Goal: Task Accomplishment & Management: Manage account settings

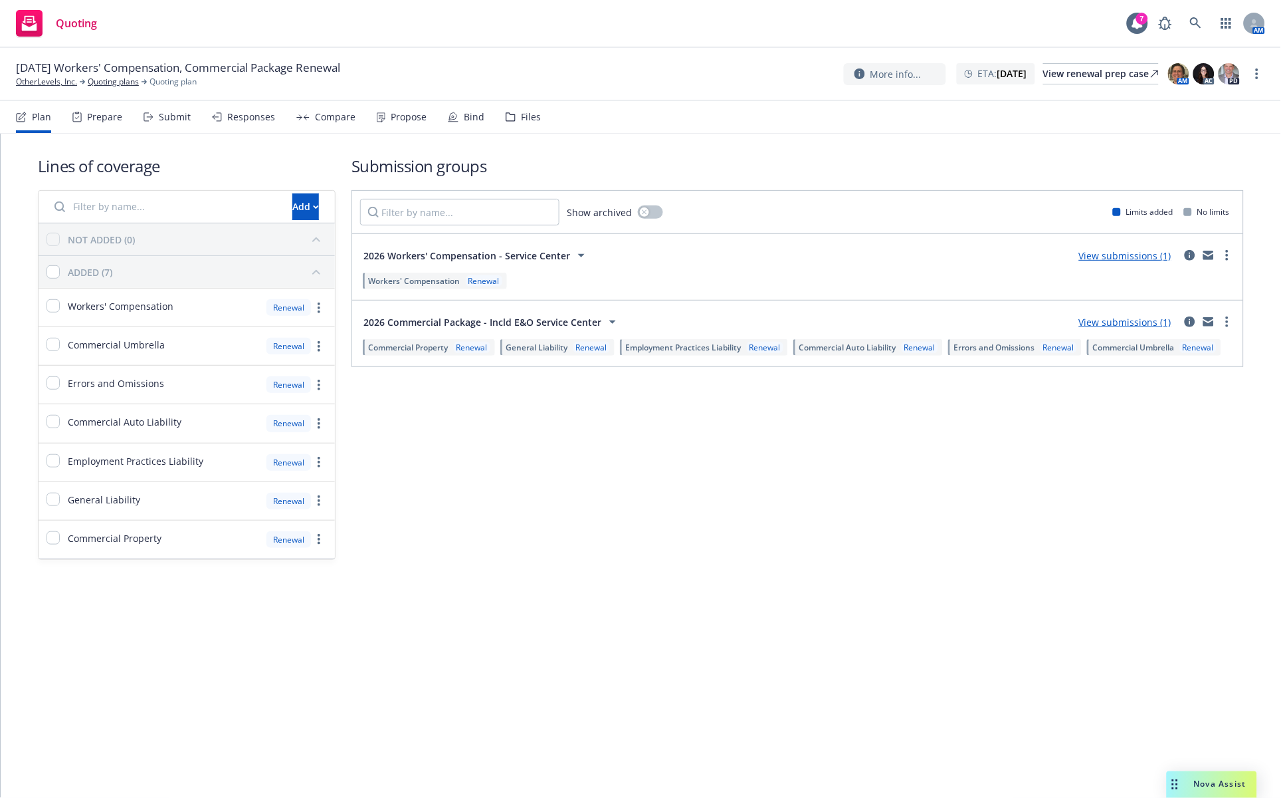
click at [167, 117] on div "Submit" at bounding box center [175, 117] width 32 height 11
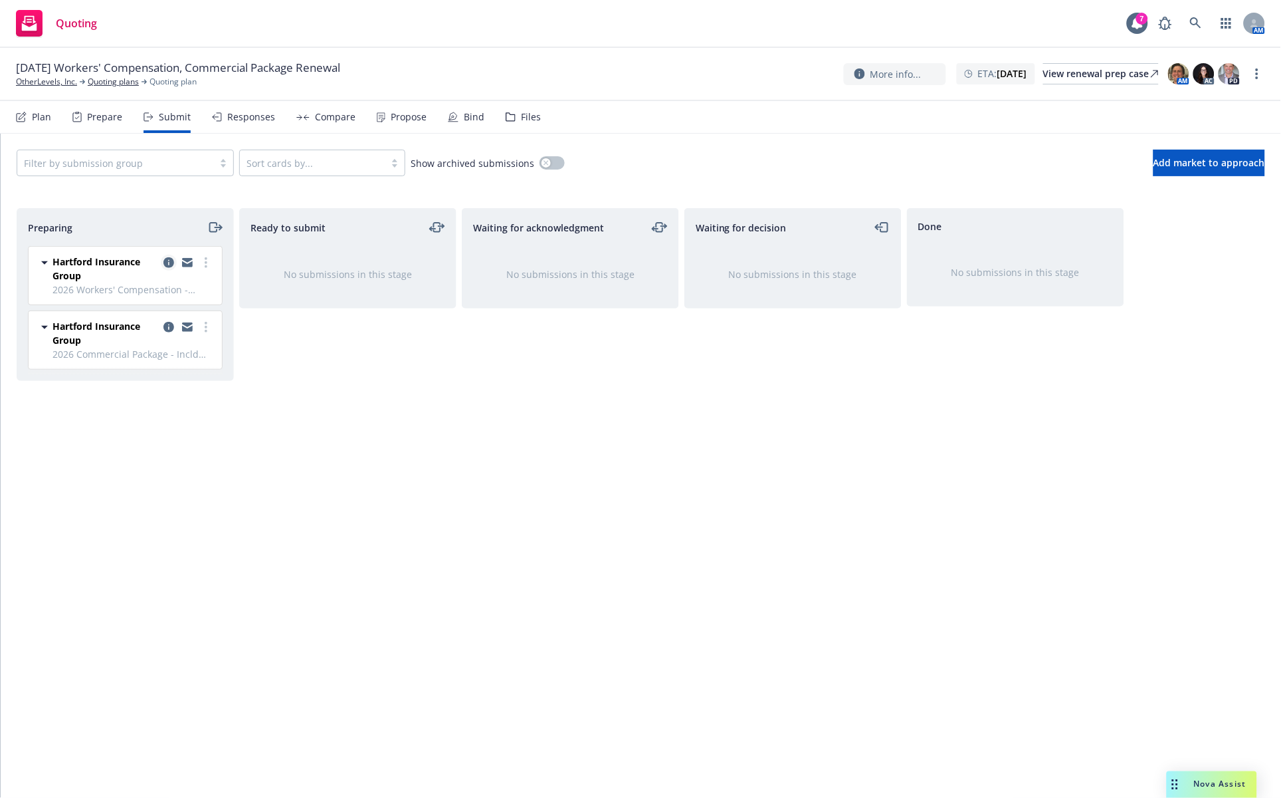
click at [165, 259] on icon "copy logging email" at bounding box center [169, 262] width 11 height 11
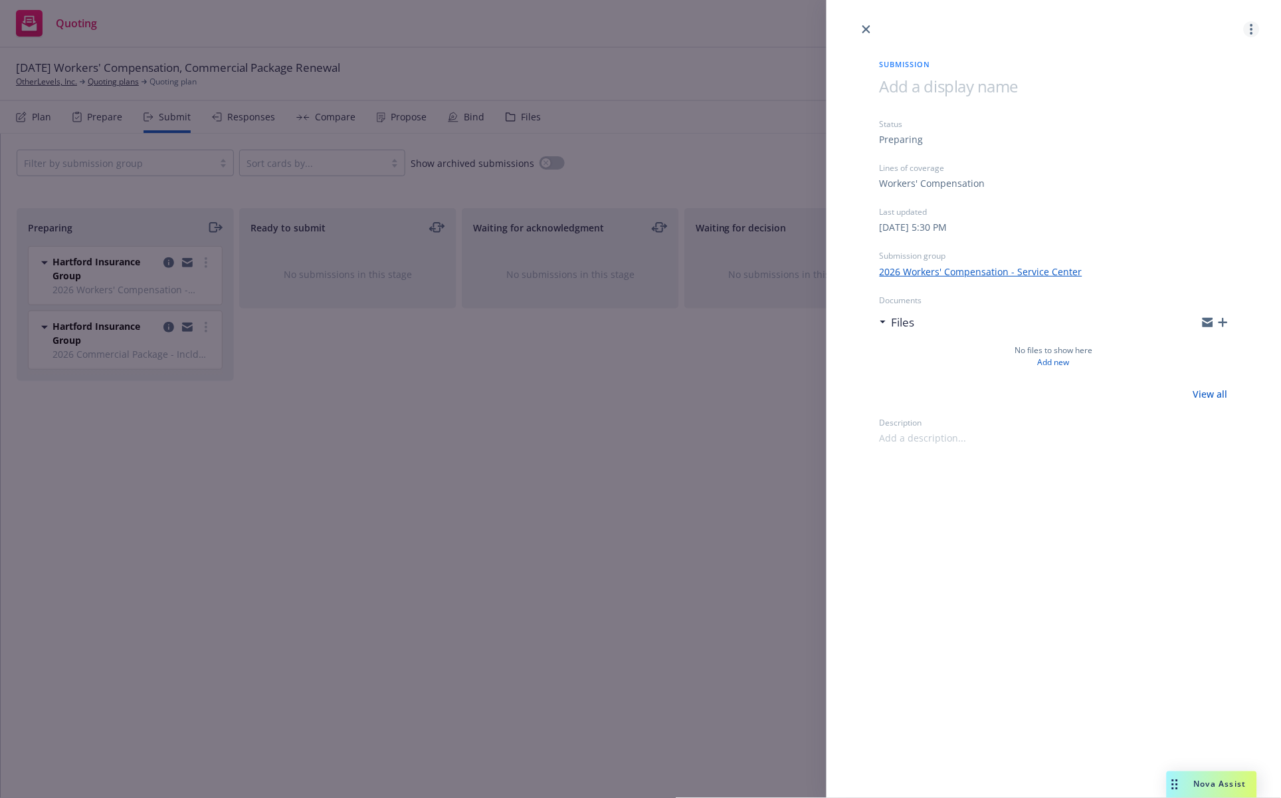
click at [1250, 30] on link "more" at bounding box center [1252, 29] width 16 height 16
click at [1215, 87] on span "Archive submission" at bounding box center [1200, 88] width 119 height 13
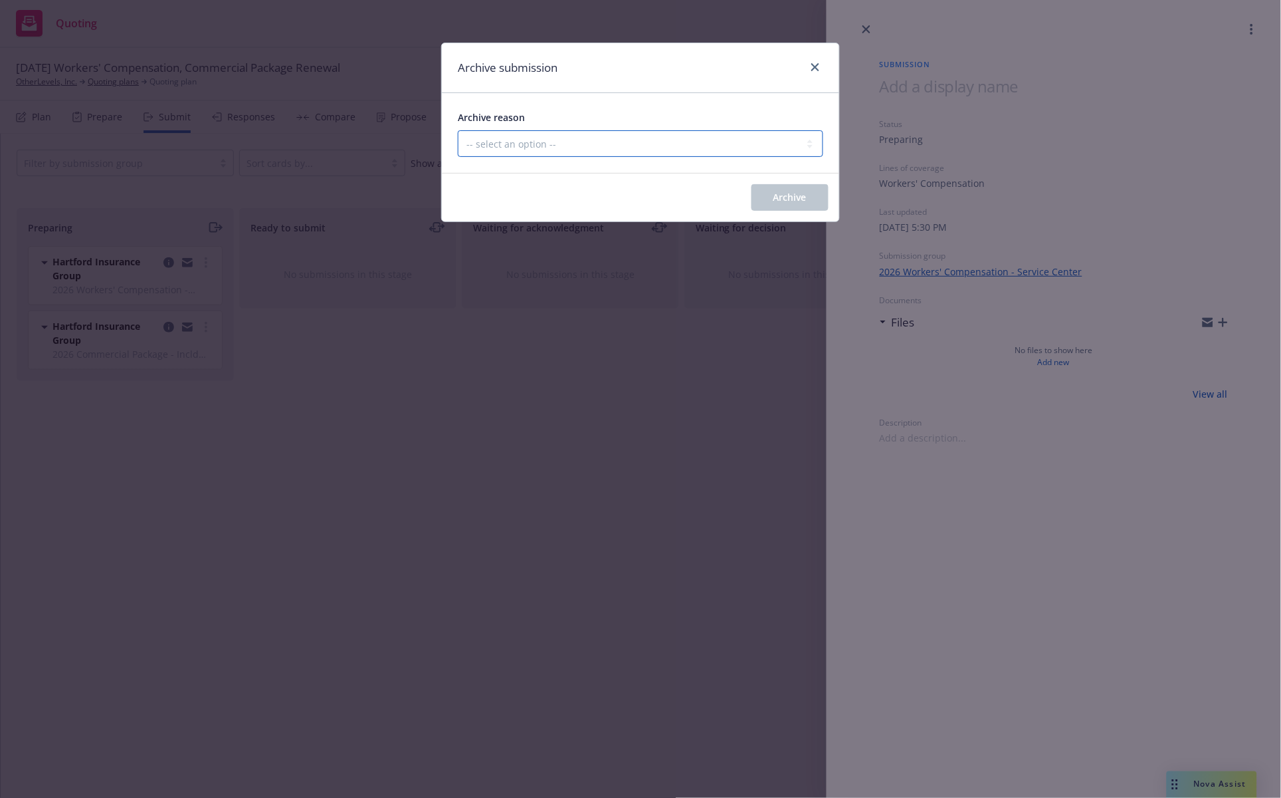
click at [698, 149] on select "-- select an option -- Carrier unresponsive Client decided not to proceed with …" at bounding box center [641, 143] width 366 height 27
select select "OTHER"
click at [458, 130] on select "-- select an option -- Carrier unresponsive Client decided not to proceed with …" at bounding box center [641, 143] width 366 height 27
click at [766, 196] on button "Archive" at bounding box center [790, 197] width 77 height 27
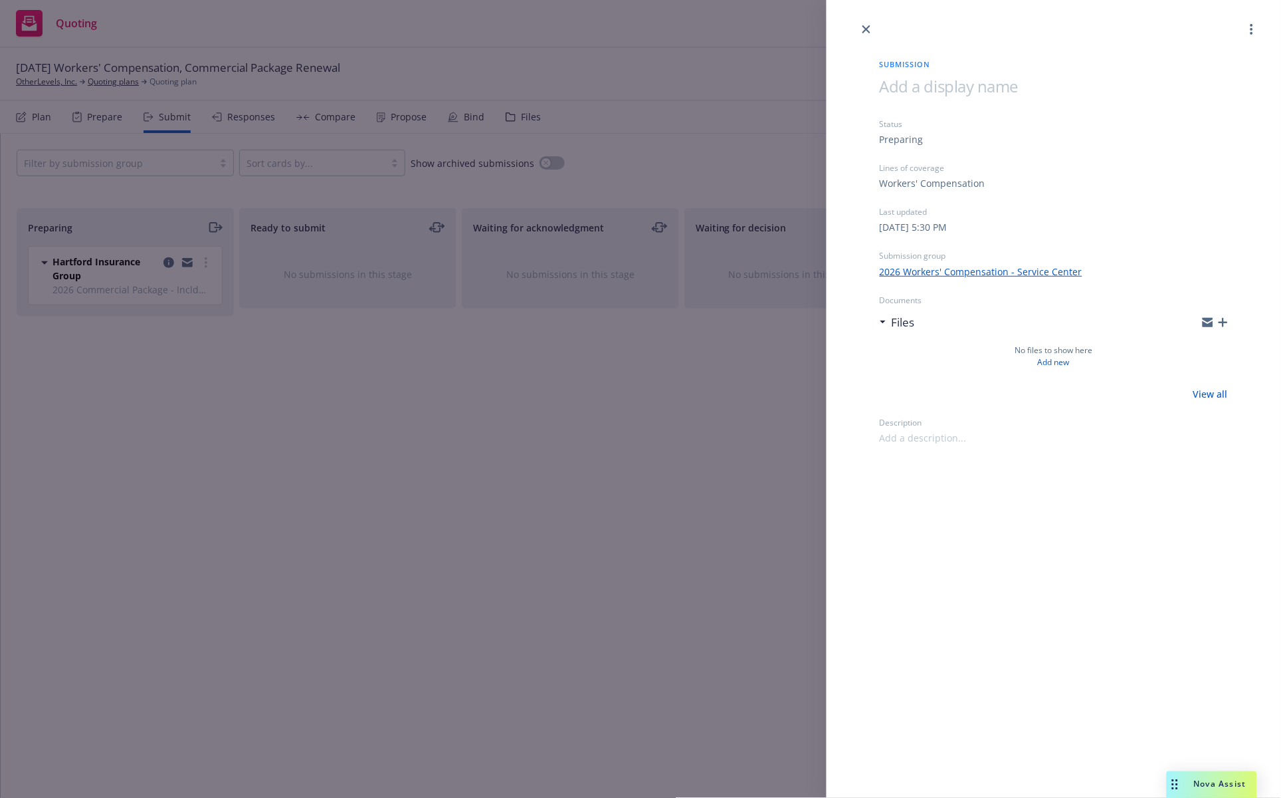
click at [164, 261] on div "Submission Status Preparing Lines of coverage Workers' Compensation Last update…" at bounding box center [640, 399] width 1281 height 798
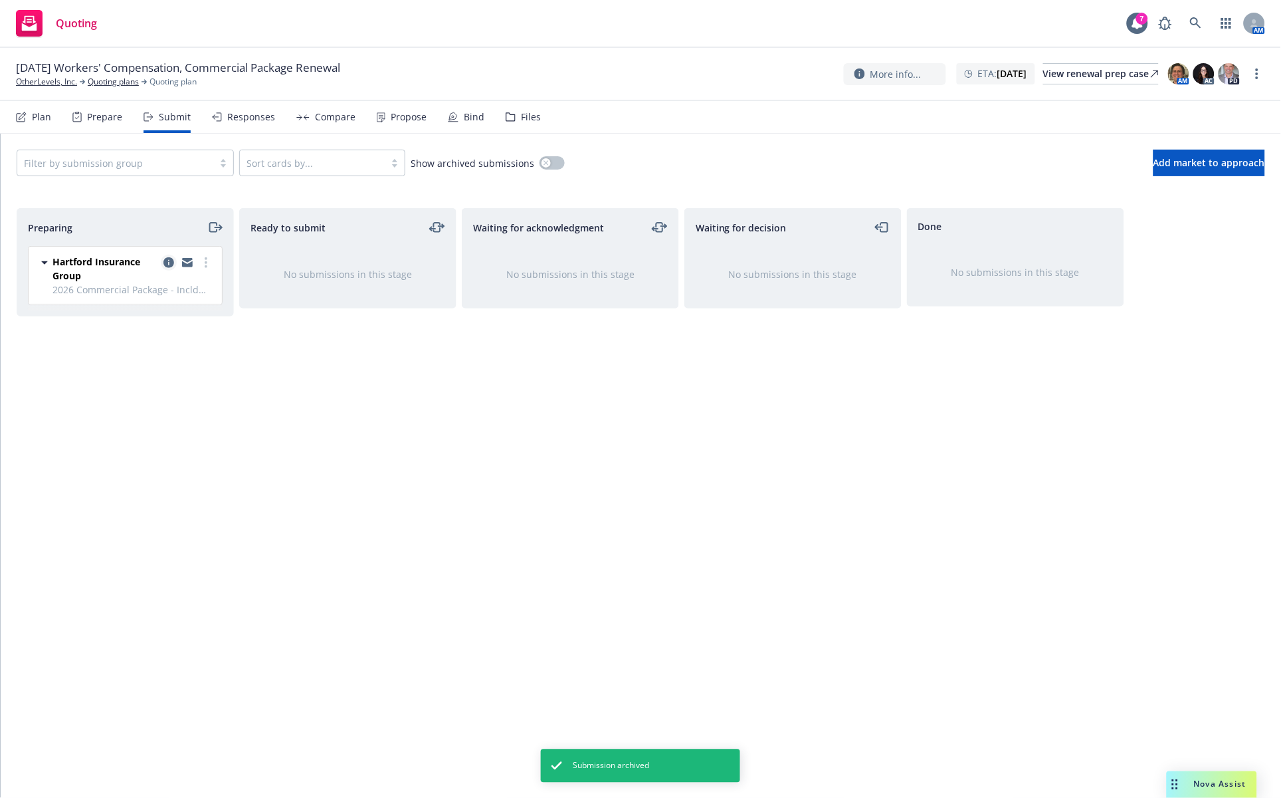
click at [169, 266] on icon "copy logging email" at bounding box center [169, 262] width 11 height 11
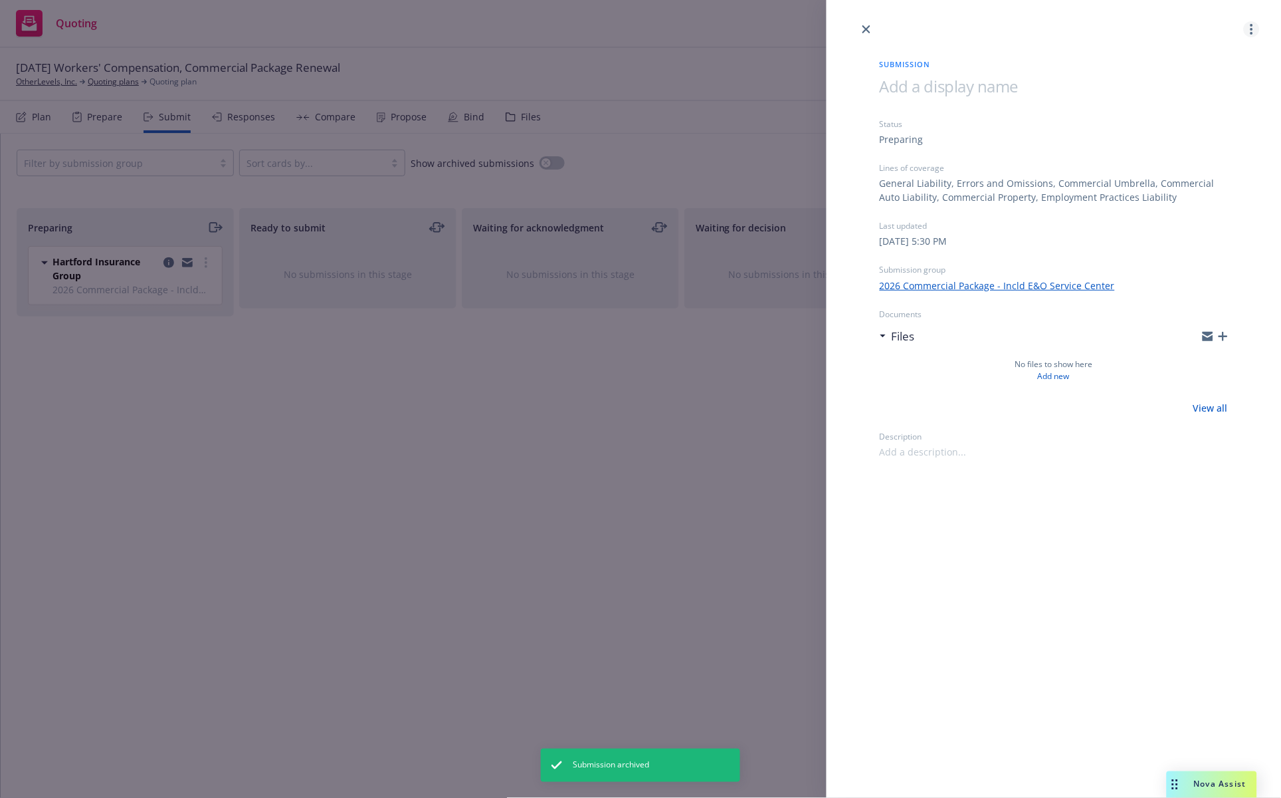
click at [1254, 27] on link "more" at bounding box center [1252, 29] width 16 height 16
click at [1219, 82] on span "Archive submission" at bounding box center [1200, 88] width 119 height 13
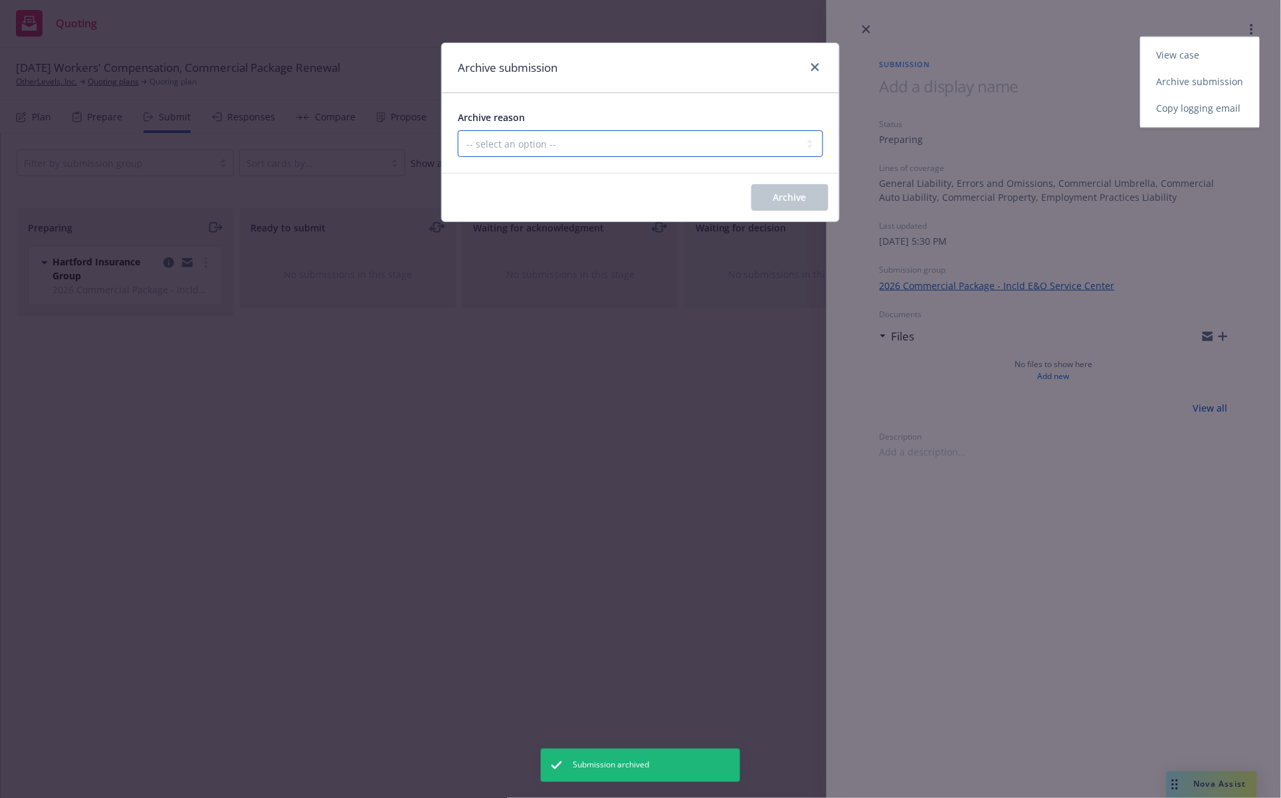
click at [501, 148] on select "-- select an option -- Carrier unresponsive Client decided not to proceed with …" at bounding box center [641, 143] width 366 height 27
select select "OTHER"
click at [458, 130] on select "-- select an option -- Carrier unresponsive Client decided not to proceed with …" at bounding box center [641, 143] width 366 height 27
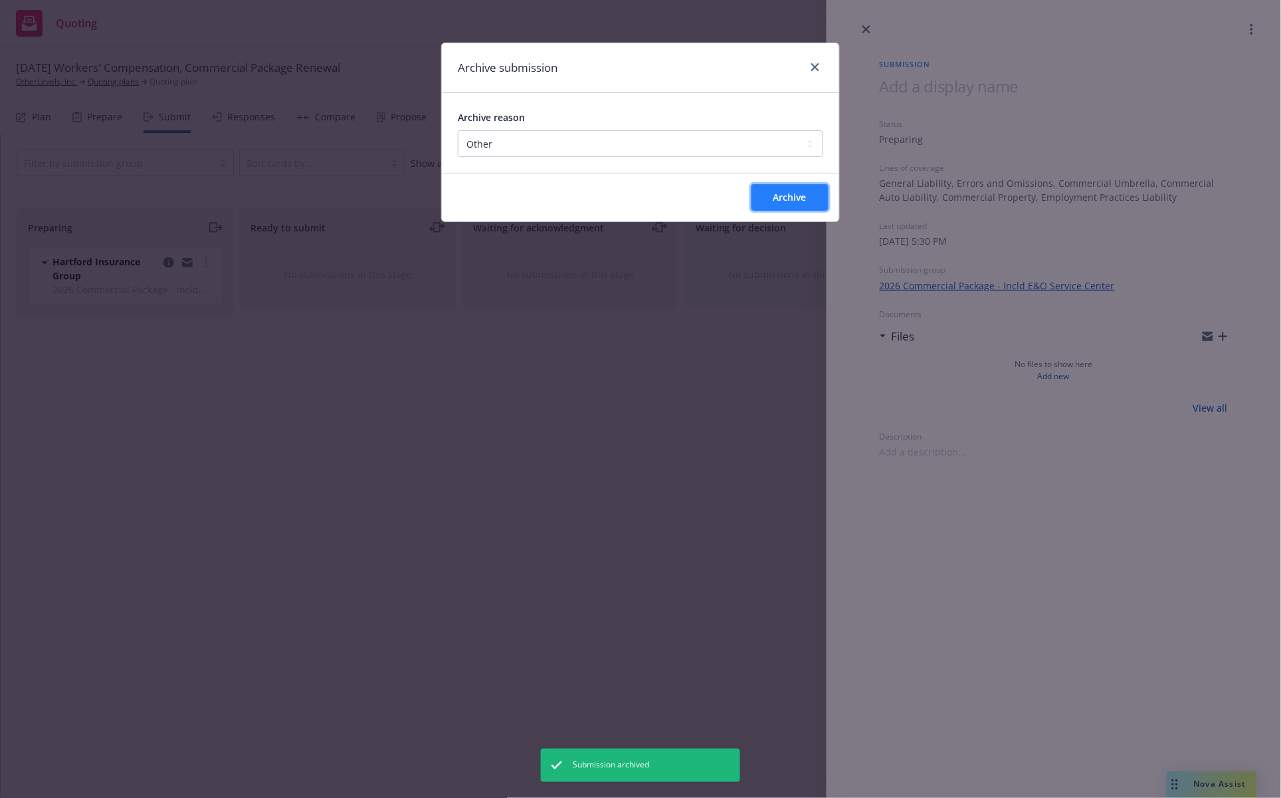
click at [765, 195] on button "Archive" at bounding box center [790, 197] width 77 height 27
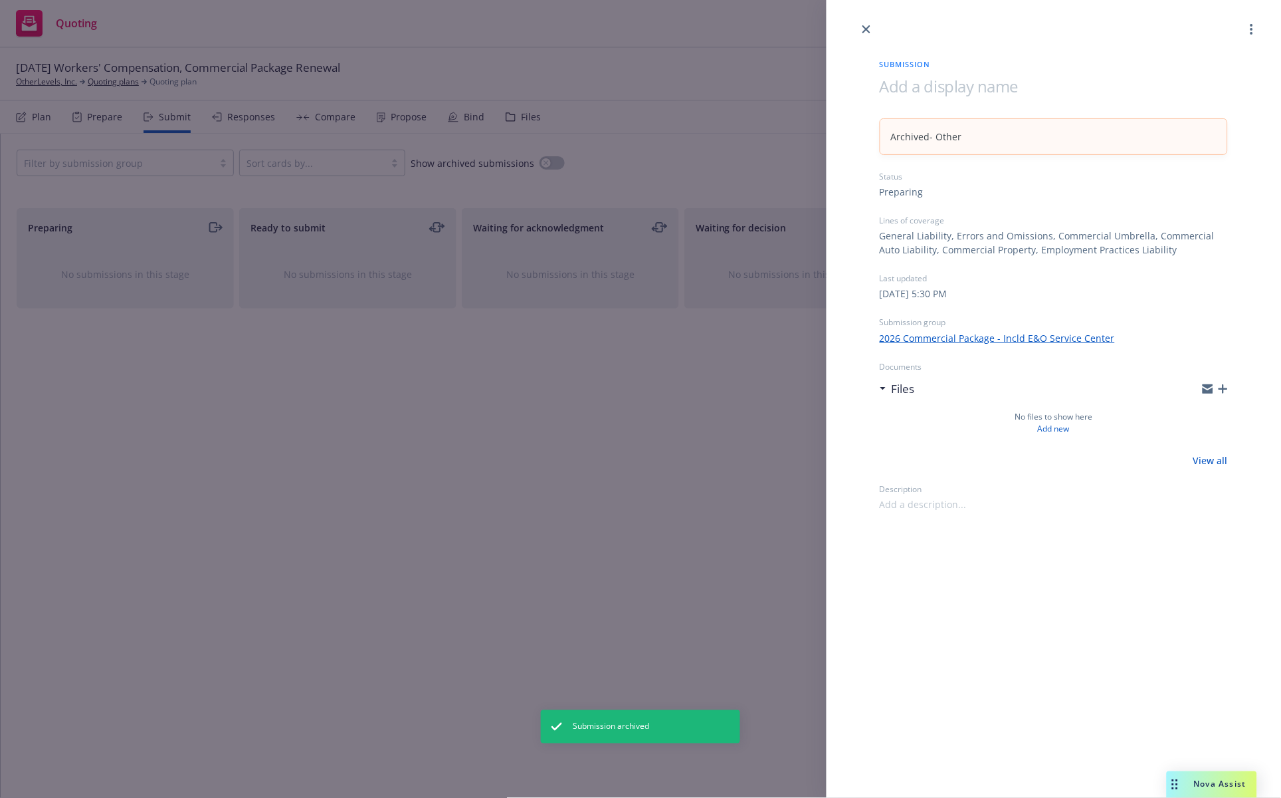
click at [318, 368] on div "Submission Archived - Other Status Preparing Lines of coverage General Liabilit…" at bounding box center [640, 399] width 1281 height 798
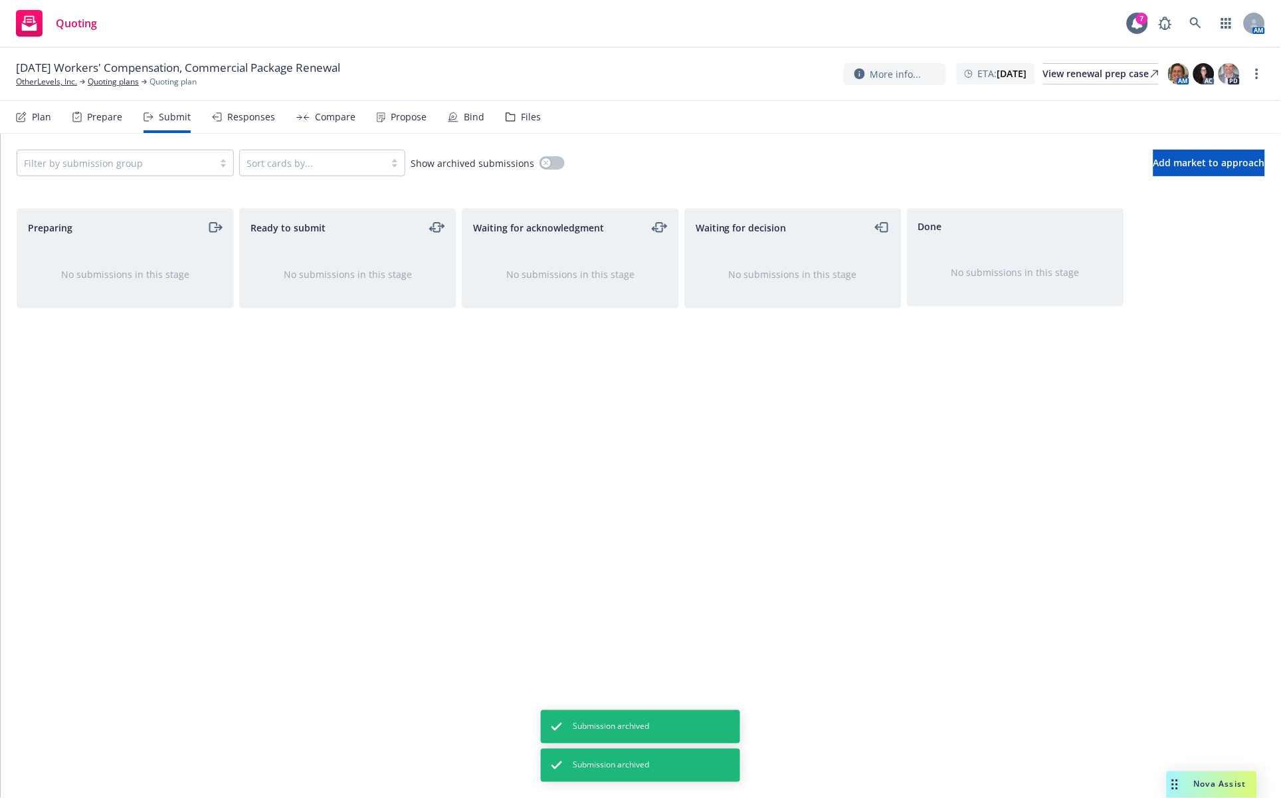
click at [41, 120] on div "Plan" at bounding box center [41, 117] width 19 height 11
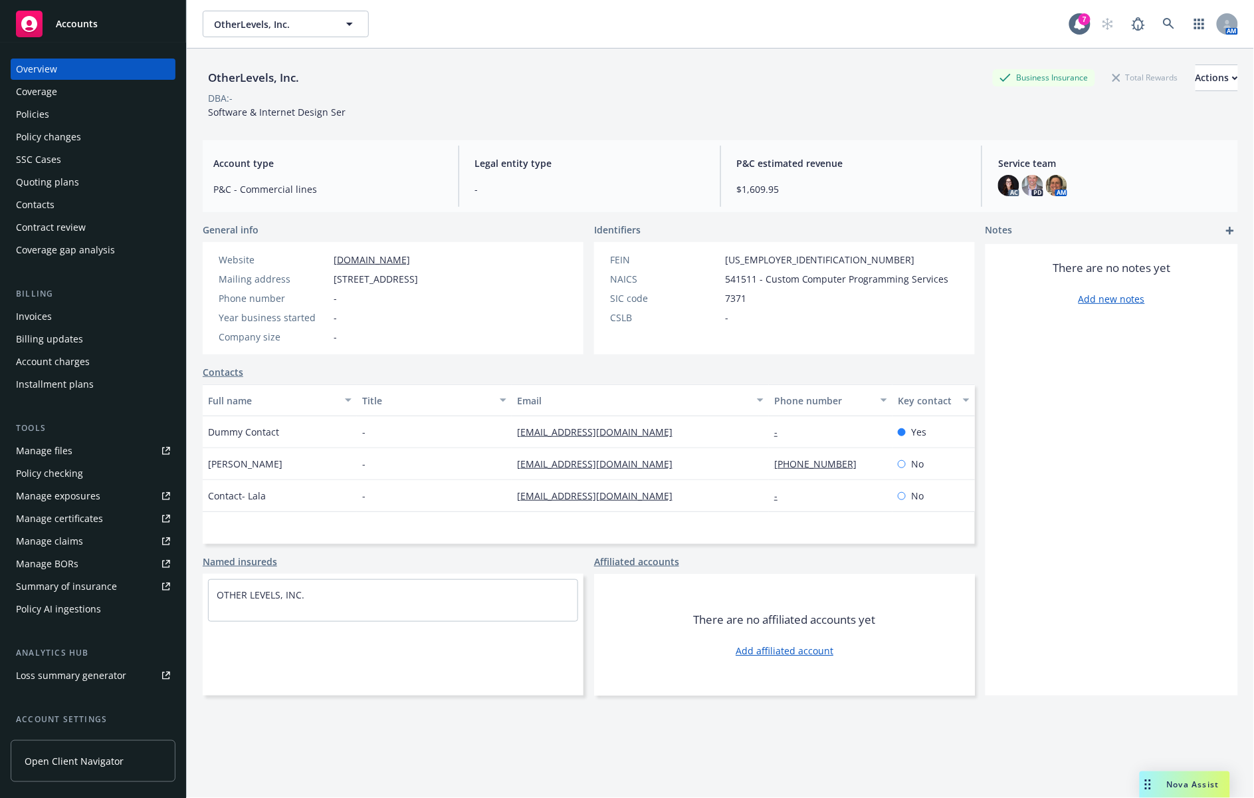
click at [108, 206] on div "Contacts" at bounding box center [93, 204] width 154 height 21
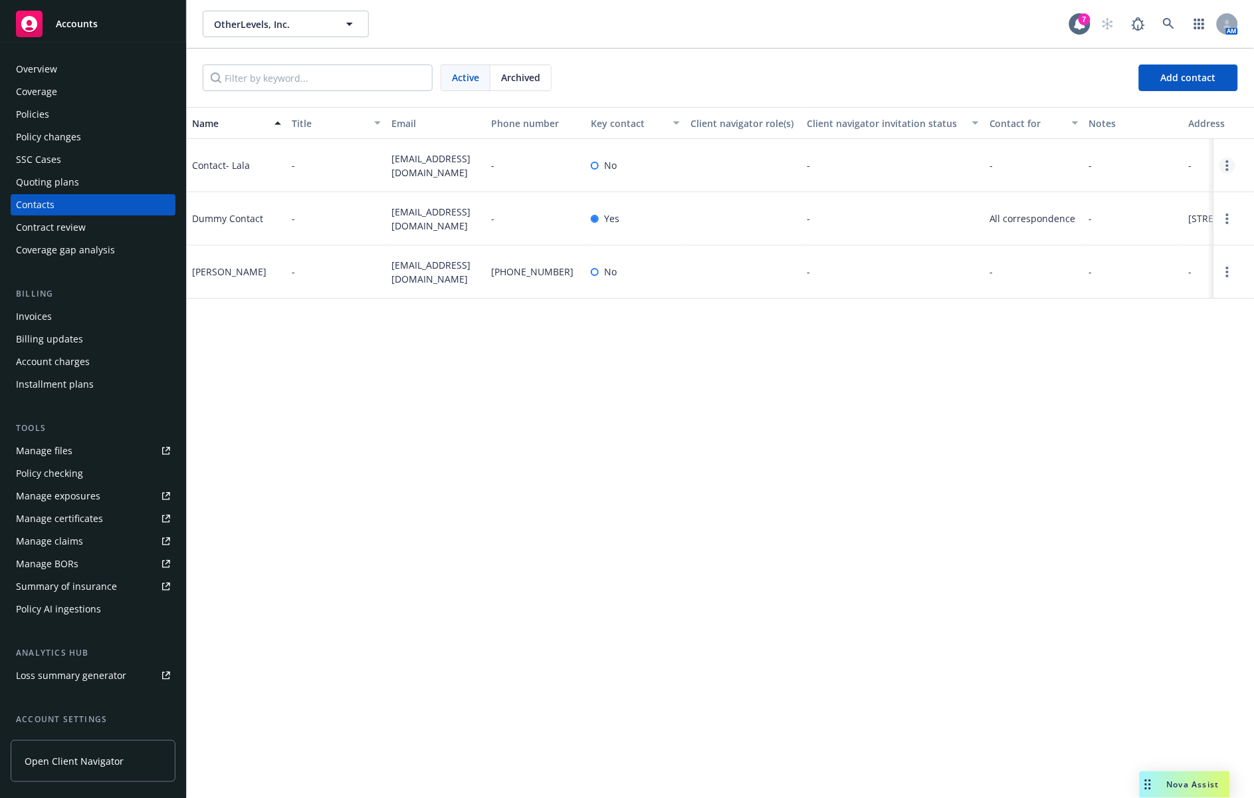
click at [1230, 158] on link "Open options" at bounding box center [1228, 166] width 16 height 16
click at [1122, 94] on link "Edit contact" at bounding box center [1143, 91] width 150 height 27
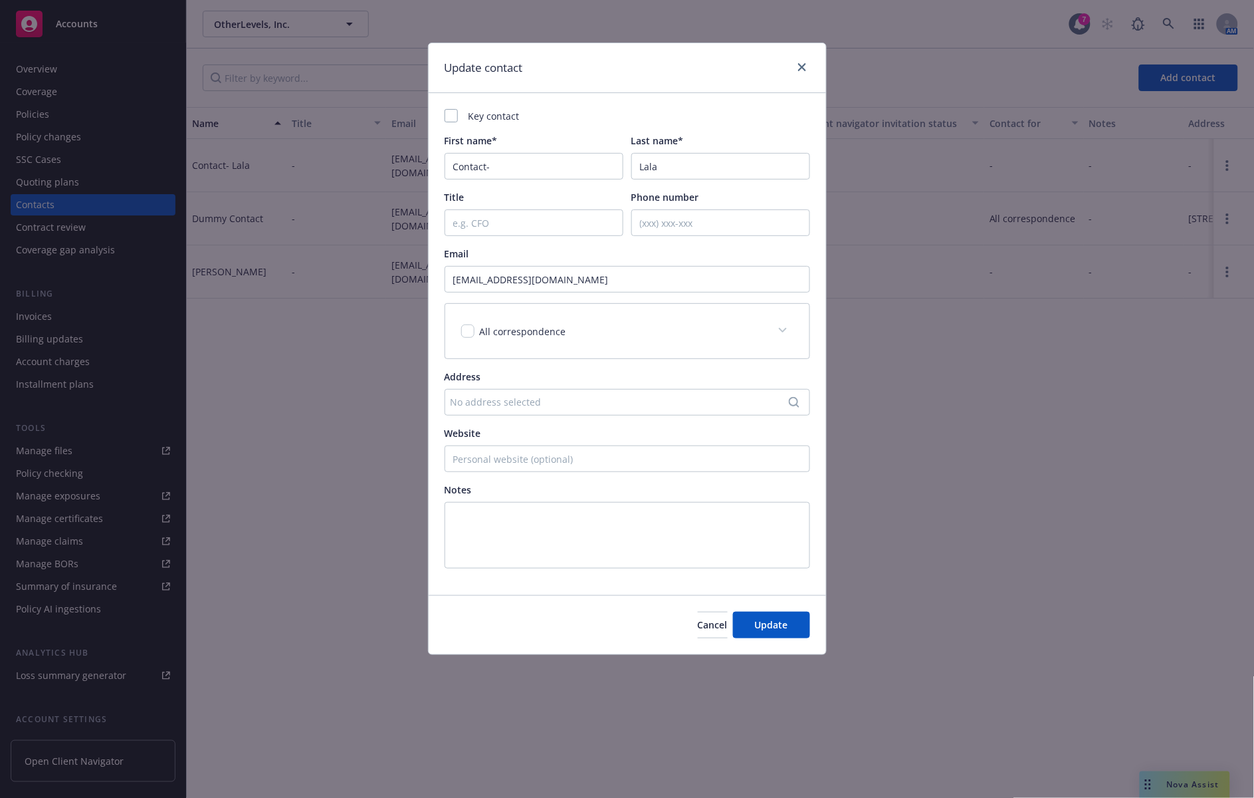
click at [459, 117] on div "Key contact" at bounding box center [628, 116] width 366 height 14
click at [452, 115] on div at bounding box center [451, 115] width 13 height 13
checkbox input "true"
click at [796, 623] on button "Update" at bounding box center [771, 624] width 77 height 27
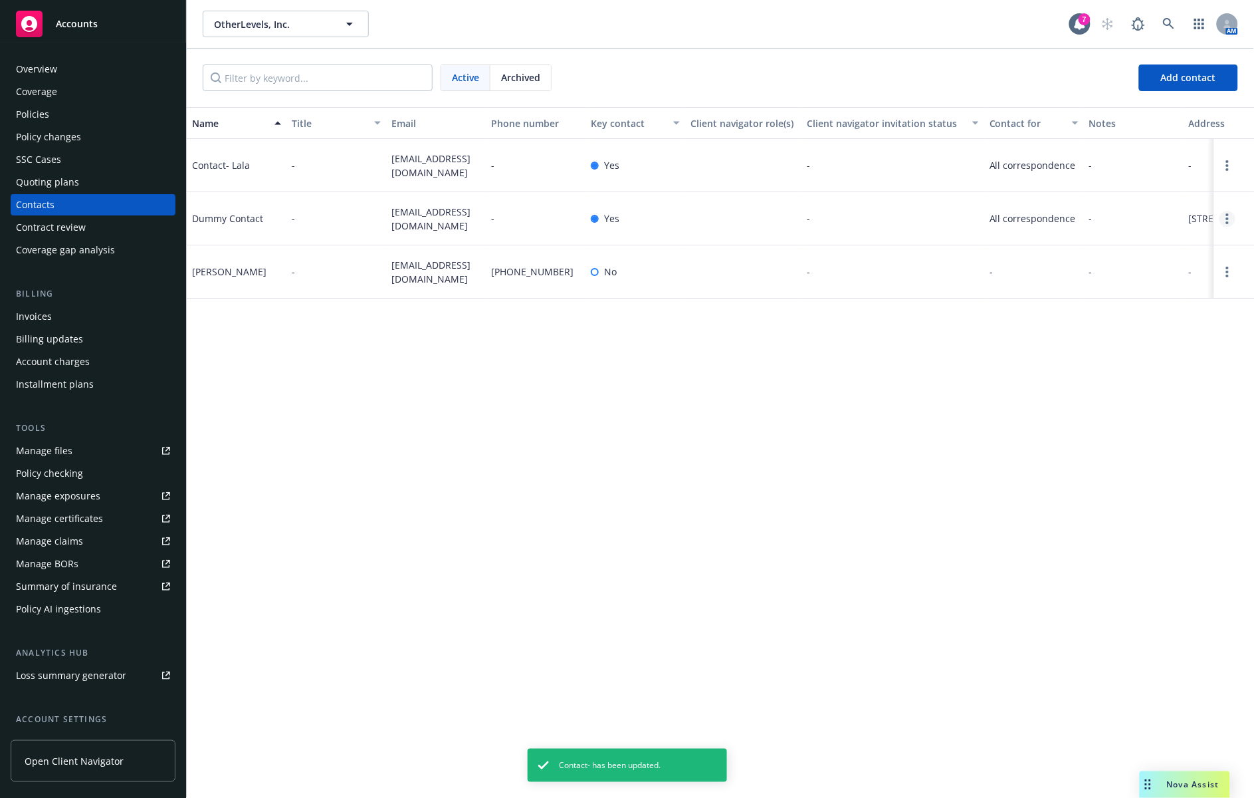
click at [1226, 224] on icon "Open options" at bounding box center [1227, 218] width 3 height 11
click at [1150, 222] on link "Archive" at bounding box center [1143, 218] width 150 height 27
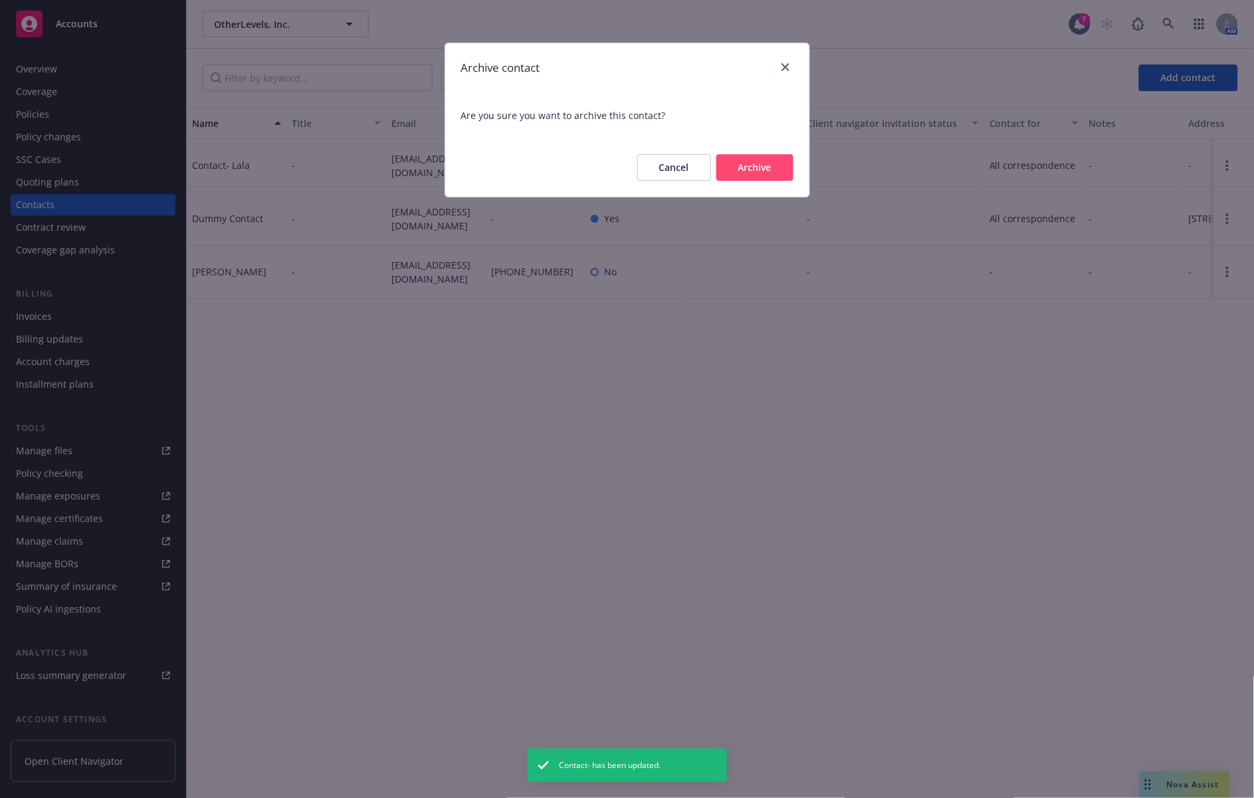
click at [743, 167] on button "Archive" at bounding box center [754, 167] width 77 height 27
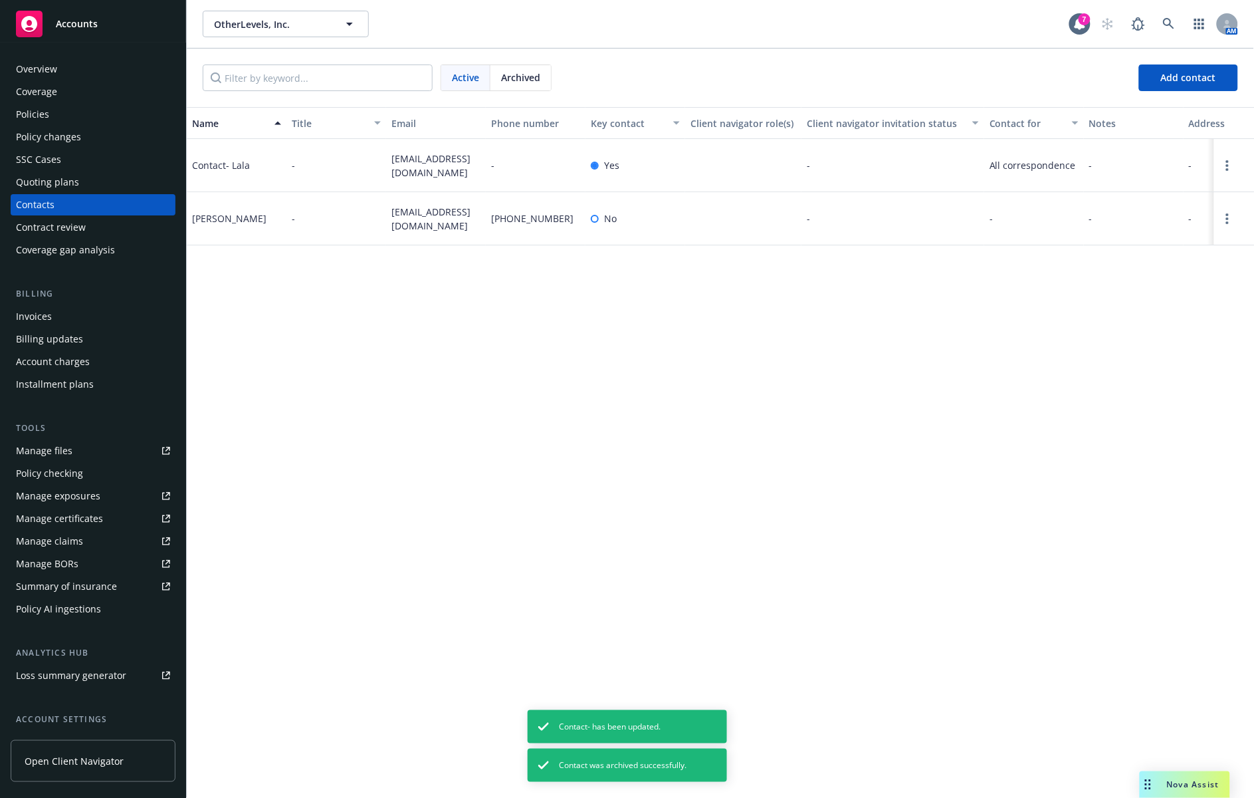
click at [121, 113] on div "Policies" at bounding box center [93, 114] width 154 height 21
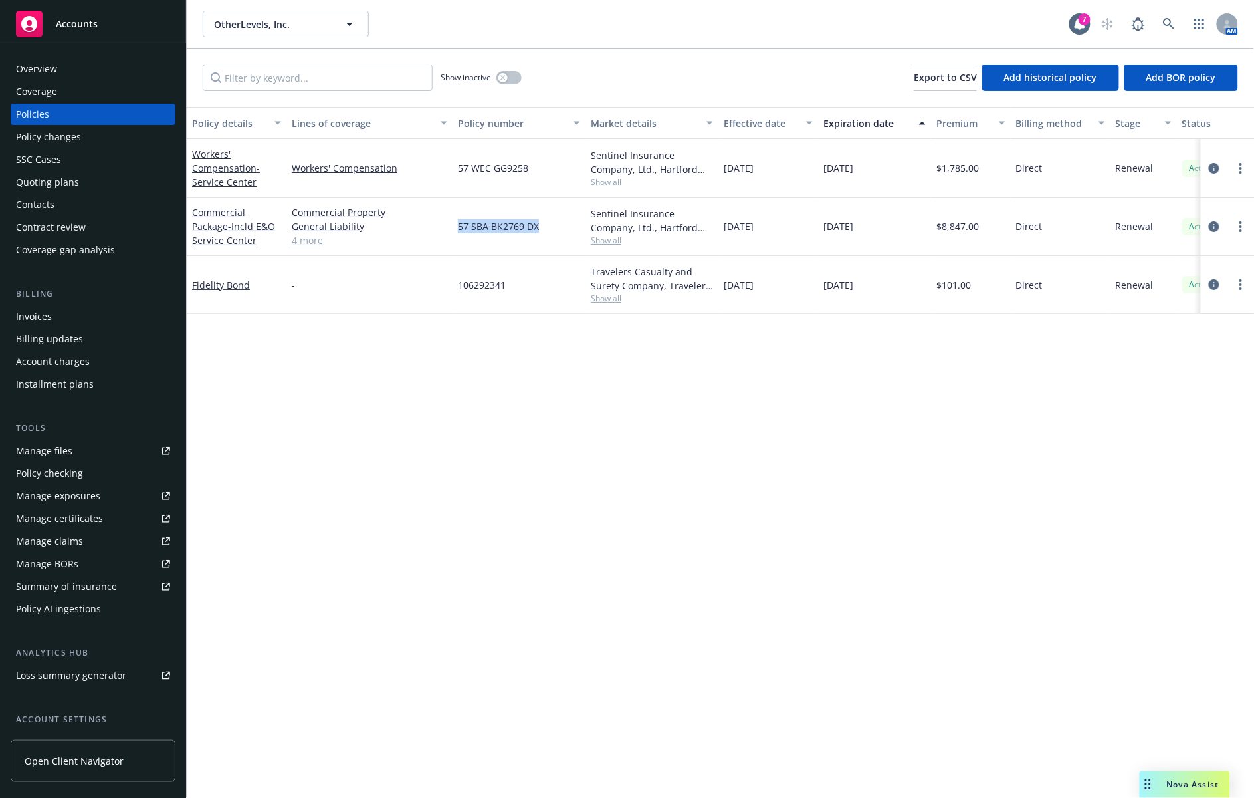
drag, startPoint x: 539, startPoint y: 226, endPoint x: 454, endPoint y: 236, distance: 85.7
click at [454, 236] on div "57 SBA BK2769 DX" at bounding box center [519, 226] width 133 height 58
copy span "57 SBA BK2769 DX"
click at [103, 200] on div "Contacts" at bounding box center [93, 204] width 154 height 21
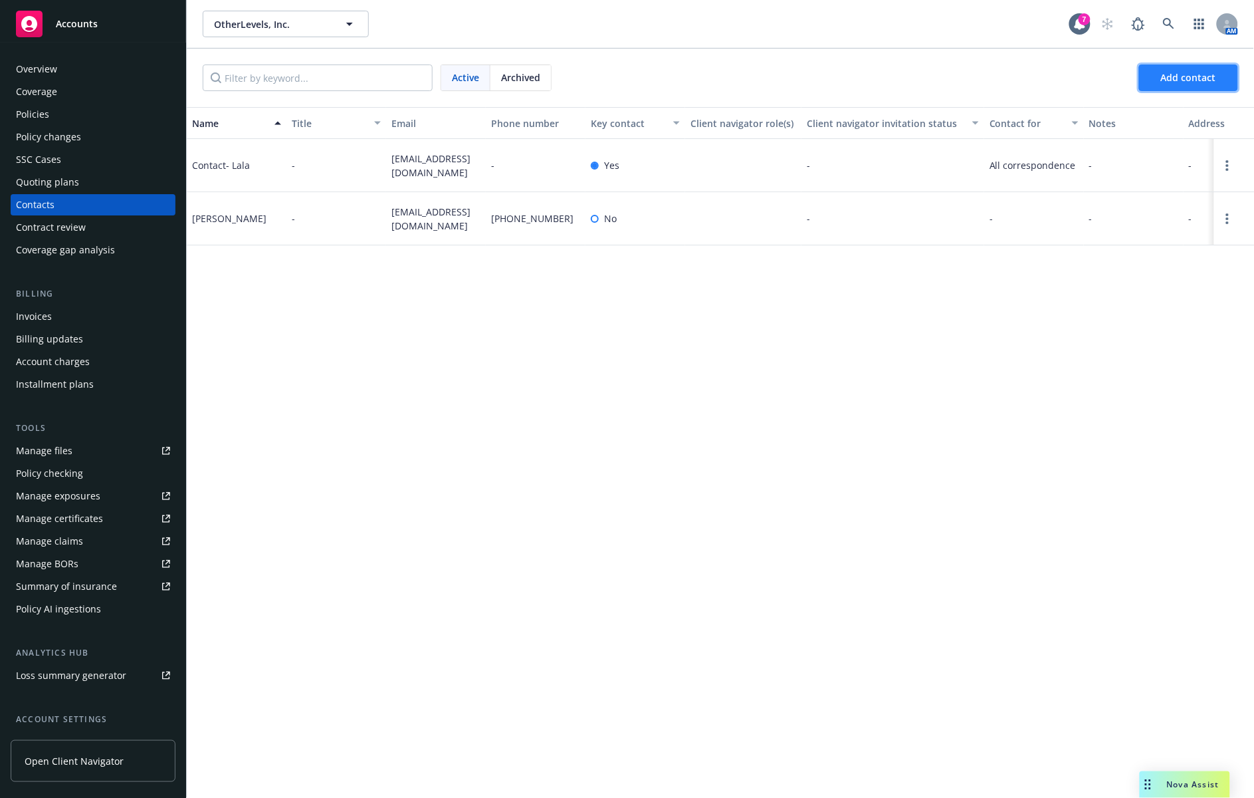
click at [1184, 73] on span "Add contact" at bounding box center [1188, 77] width 55 height 13
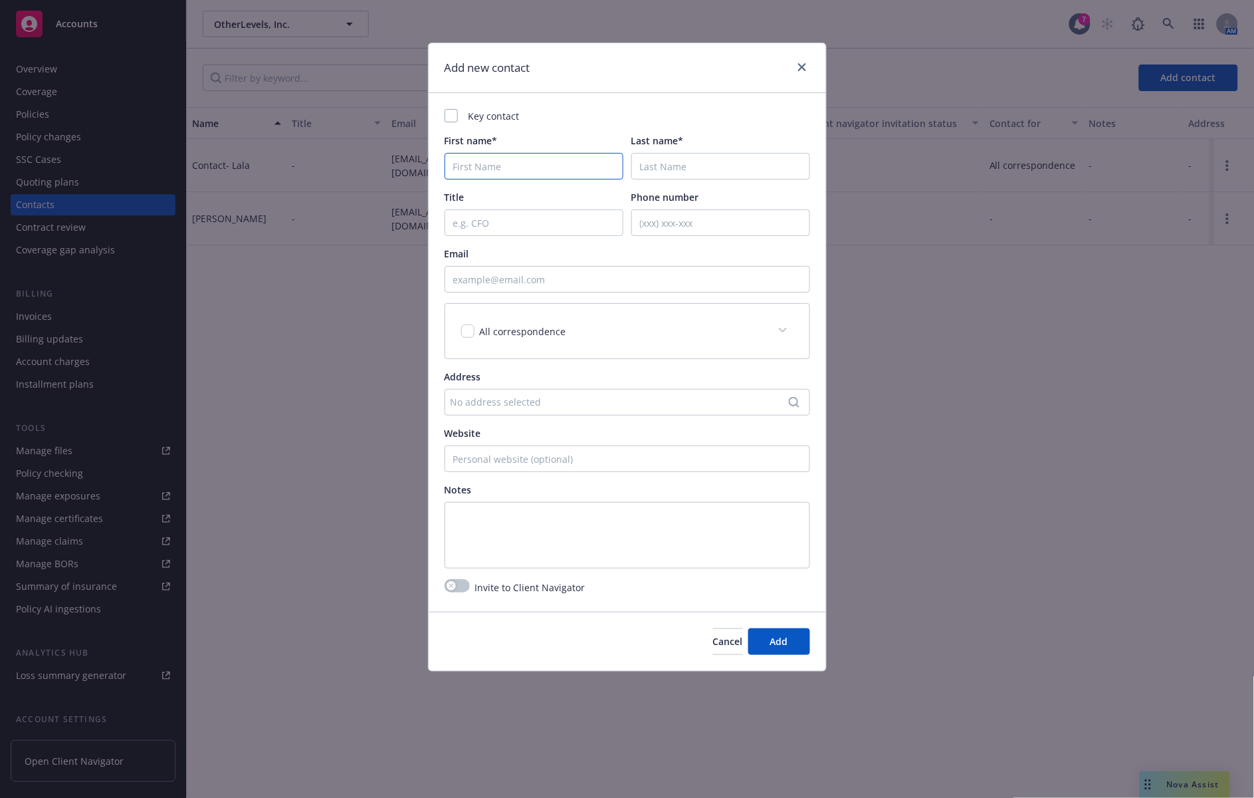
click at [560, 177] on input "First name*" at bounding box center [534, 166] width 179 height 27
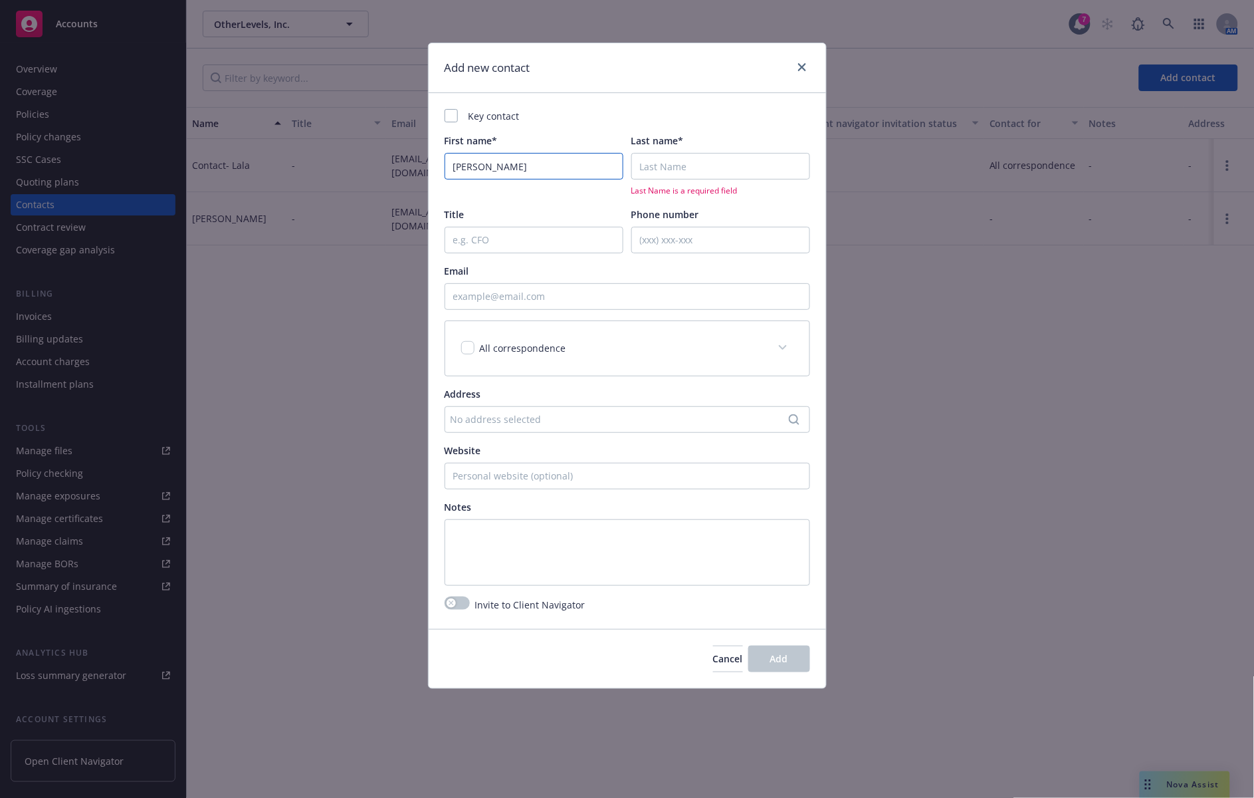
type input "[PERSON_NAME]"
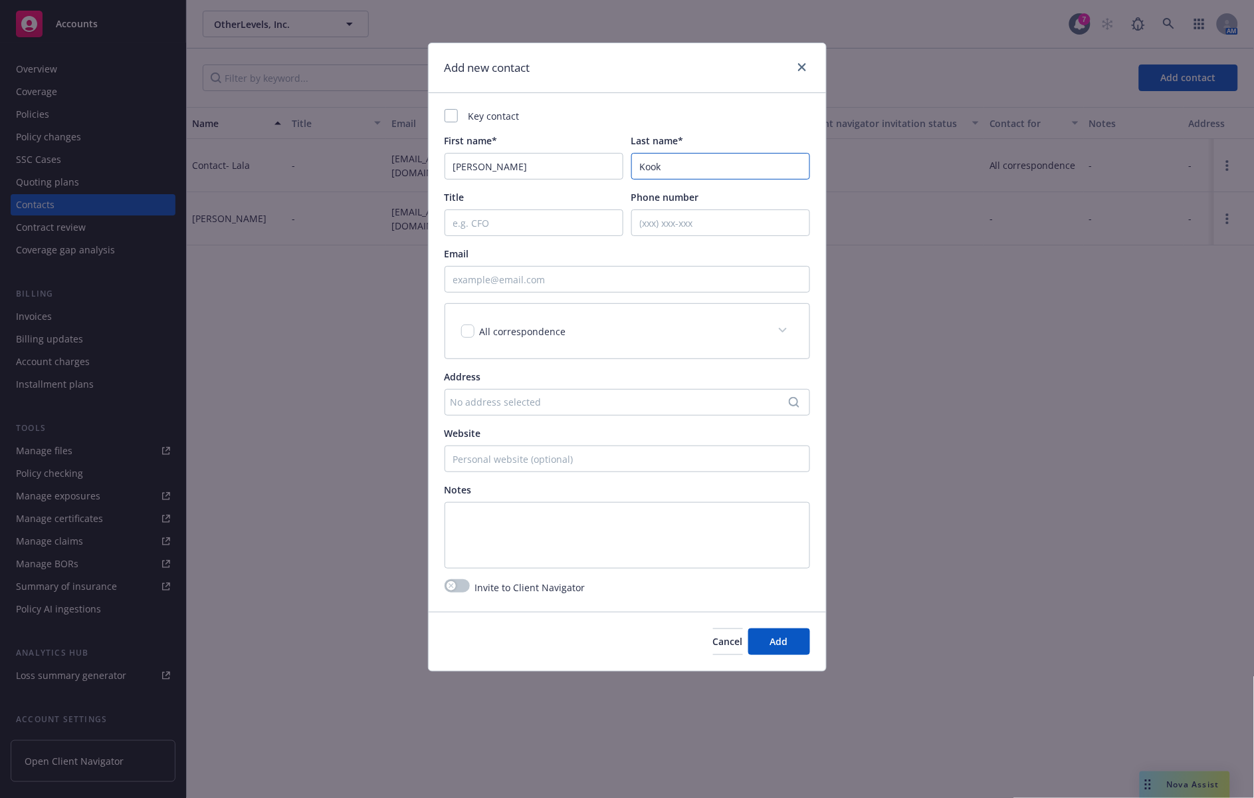
type input "Kook"
click at [590, 273] on input "Email" at bounding box center [628, 279] width 366 height 27
paste input "[PERSON_NAME][EMAIL_ADDRESS][DOMAIN_NAME]"
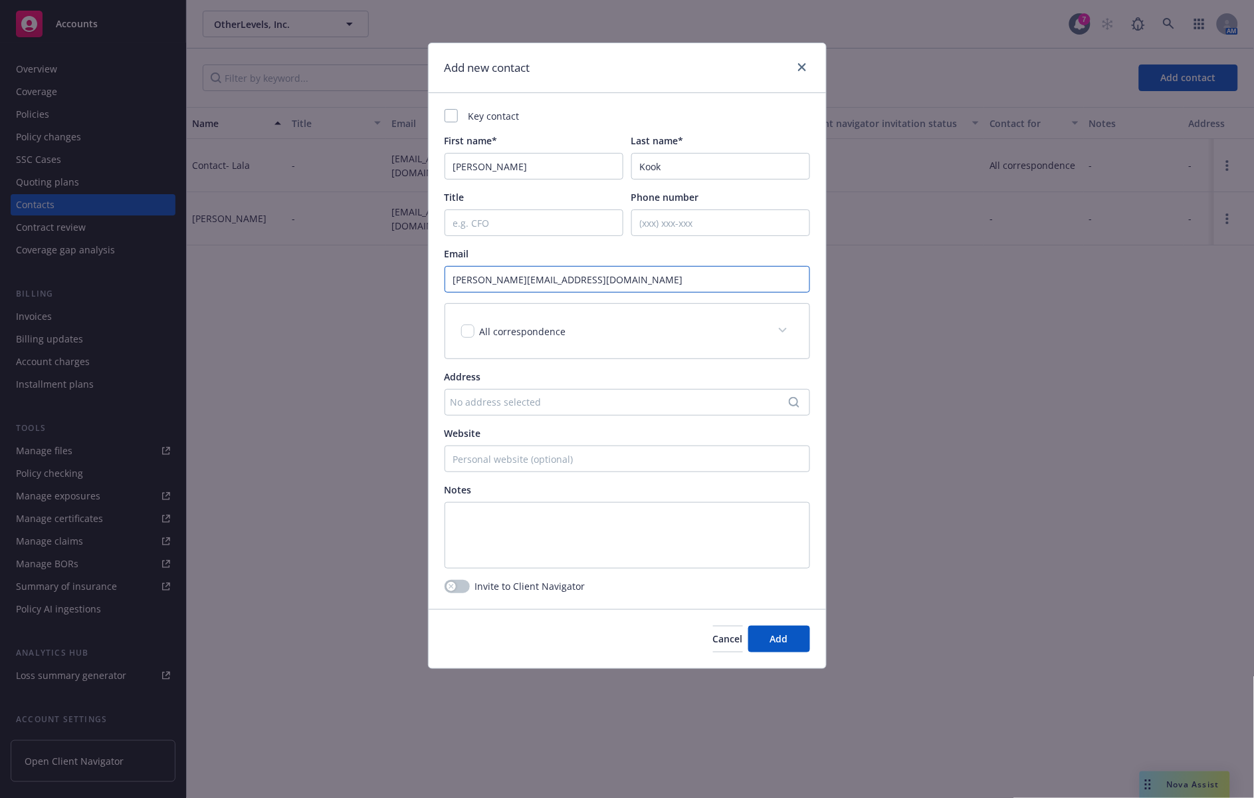
type input "[PERSON_NAME][EMAIL_ADDRESS][DOMAIN_NAME]"
click at [649, 167] on input "Kook" at bounding box center [720, 166] width 179 height 27
type input "Knook"
click at [612, 128] on div "Key contact First name* [PERSON_NAME] Last name* Knook Title Phone number Email…" at bounding box center [628, 338] width 366 height 459
click at [508, 115] on div "Key contact" at bounding box center [628, 116] width 366 height 14
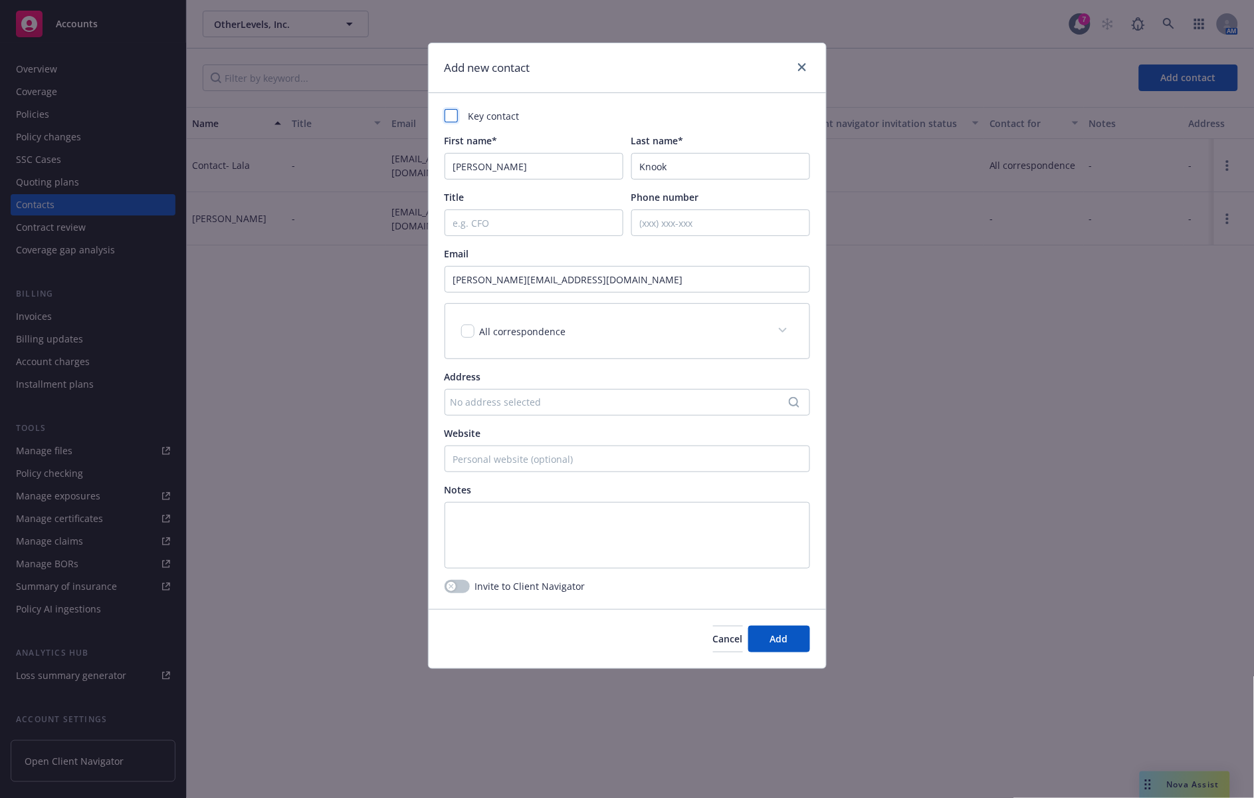
click at [457, 111] on div "Key contact" at bounding box center [628, 116] width 366 height 14
click at [453, 112] on div at bounding box center [451, 115] width 13 height 13
checkbox input "true"
click at [766, 641] on button "Add" at bounding box center [779, 638] width 62 height 27
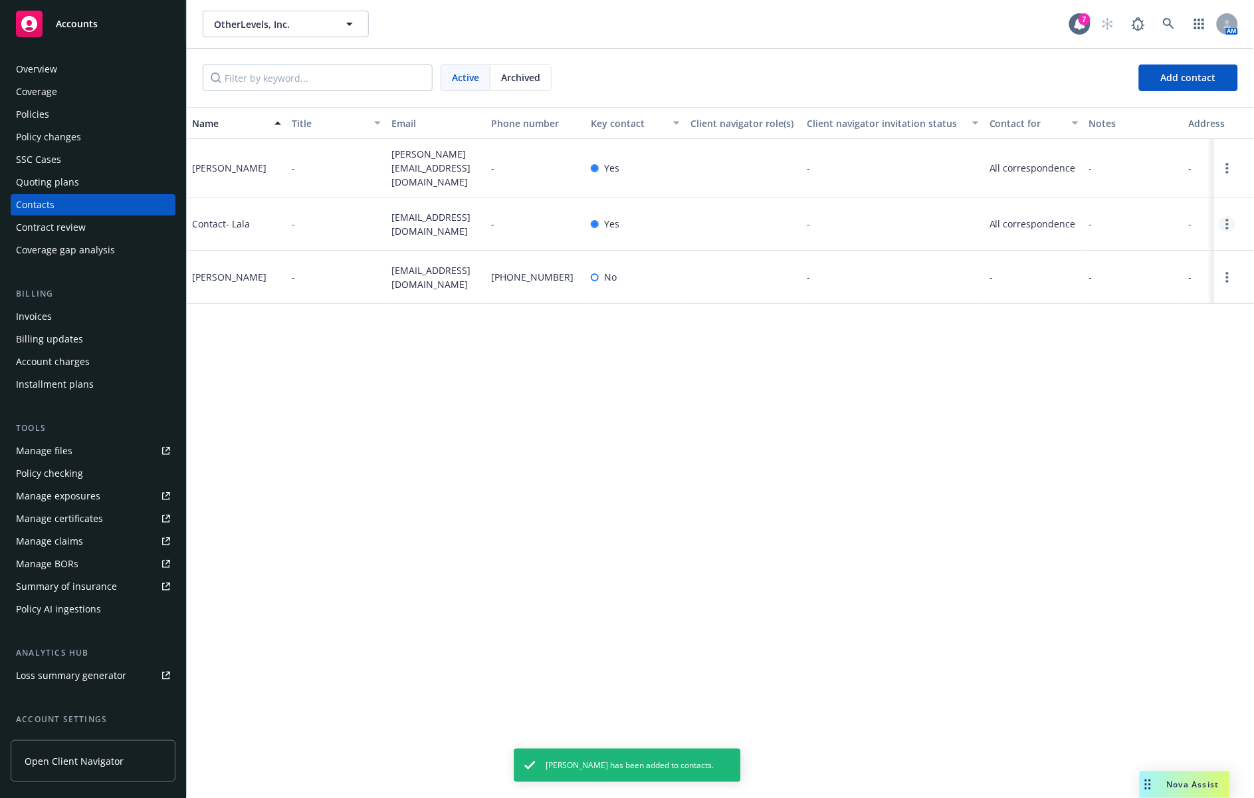
click at [1231, 216] on link "Open options" at bounding box center [1228, 224] width 16 height 16
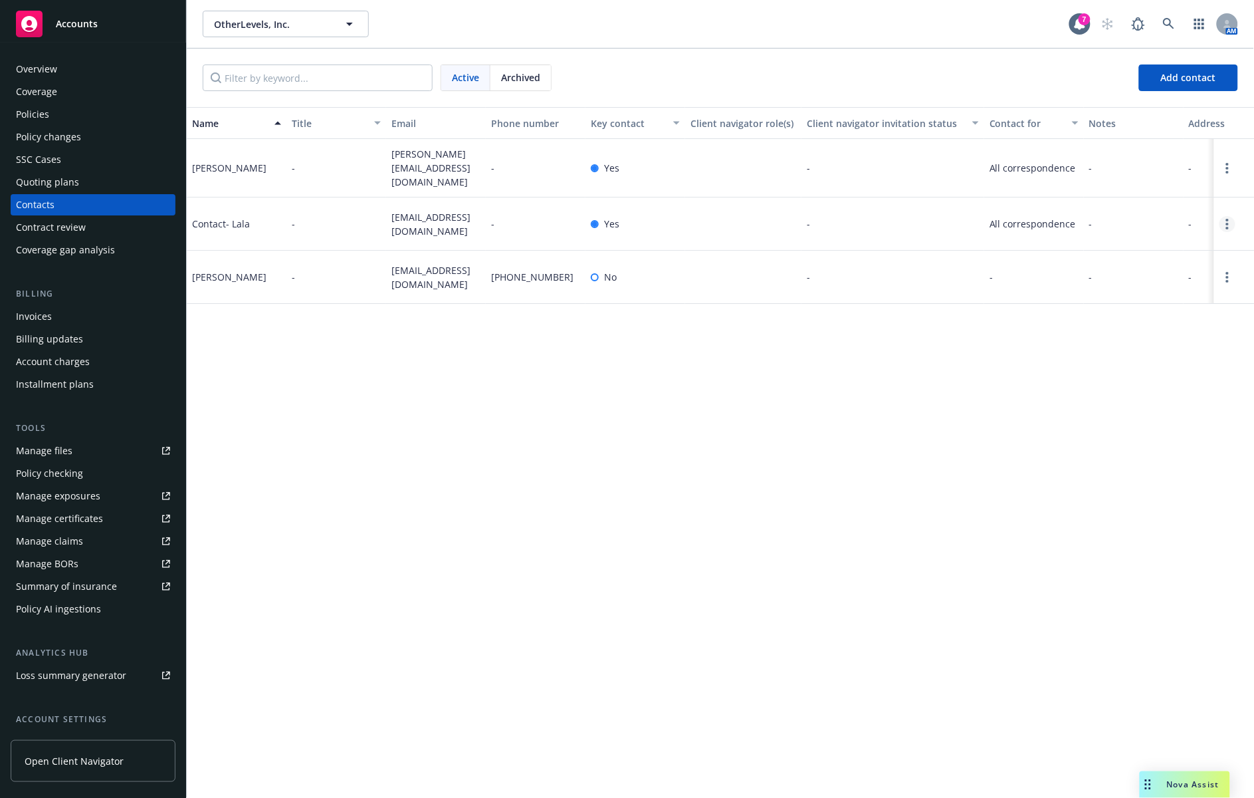
click at [1228, 220] on icon "Open options" at bounding box center [1227, 224] width 3 height 11
click at [1125, 142] on link "Edit contact" at bounding box center [1143, 144] width 150 height 27
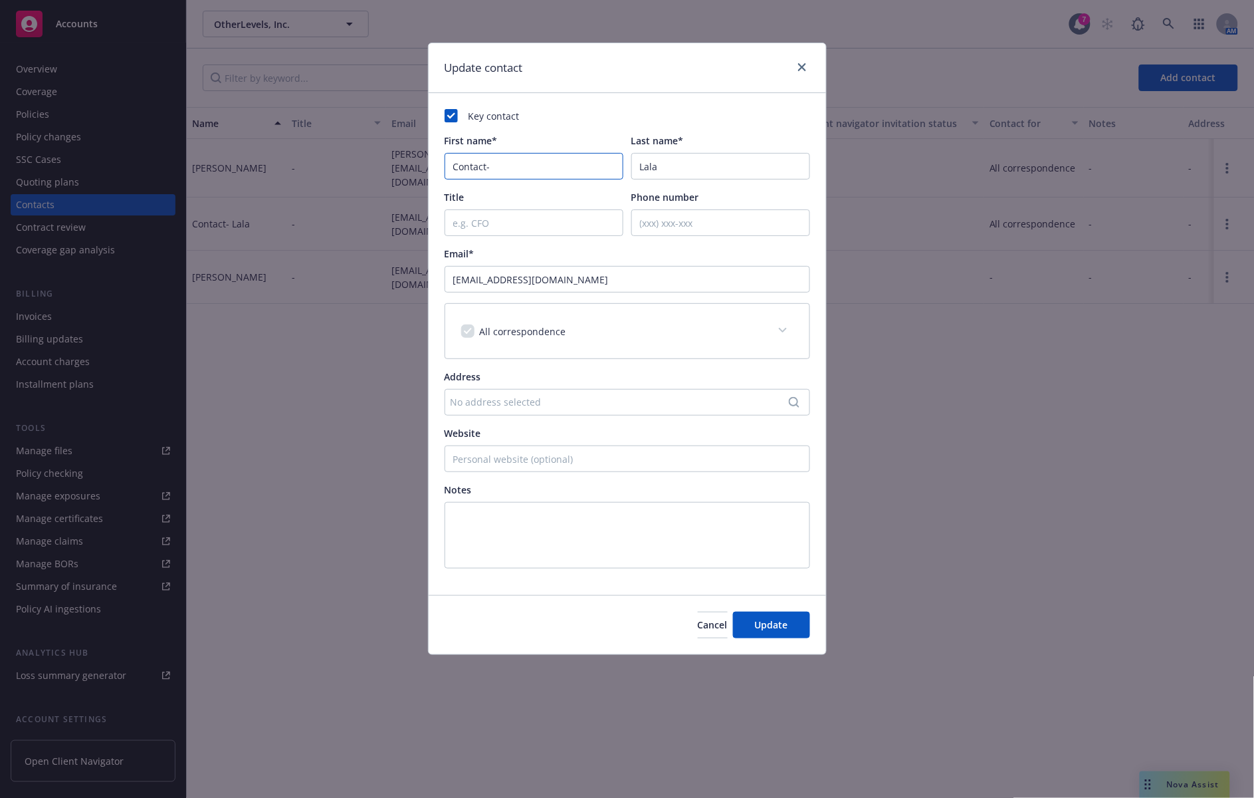
click at [566, 167] on input "Contact-" at bounding box center [534, 166] width 179 height 27
type input "Ashika"
click at [764, 618] on span "Update" at bounding box center [771, 624] width 33 height 13
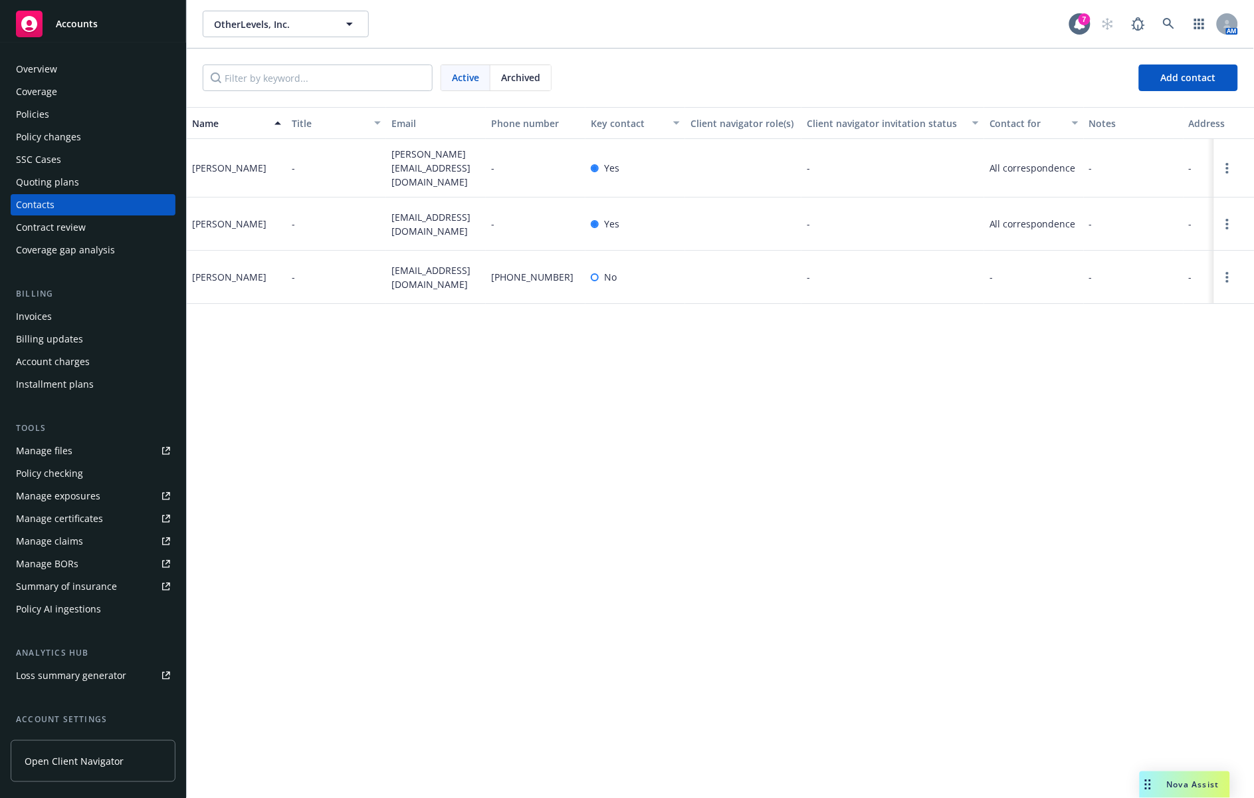
click at [45, 109] on div "Policies" at bounding box center [32, 114] width 33 height 21
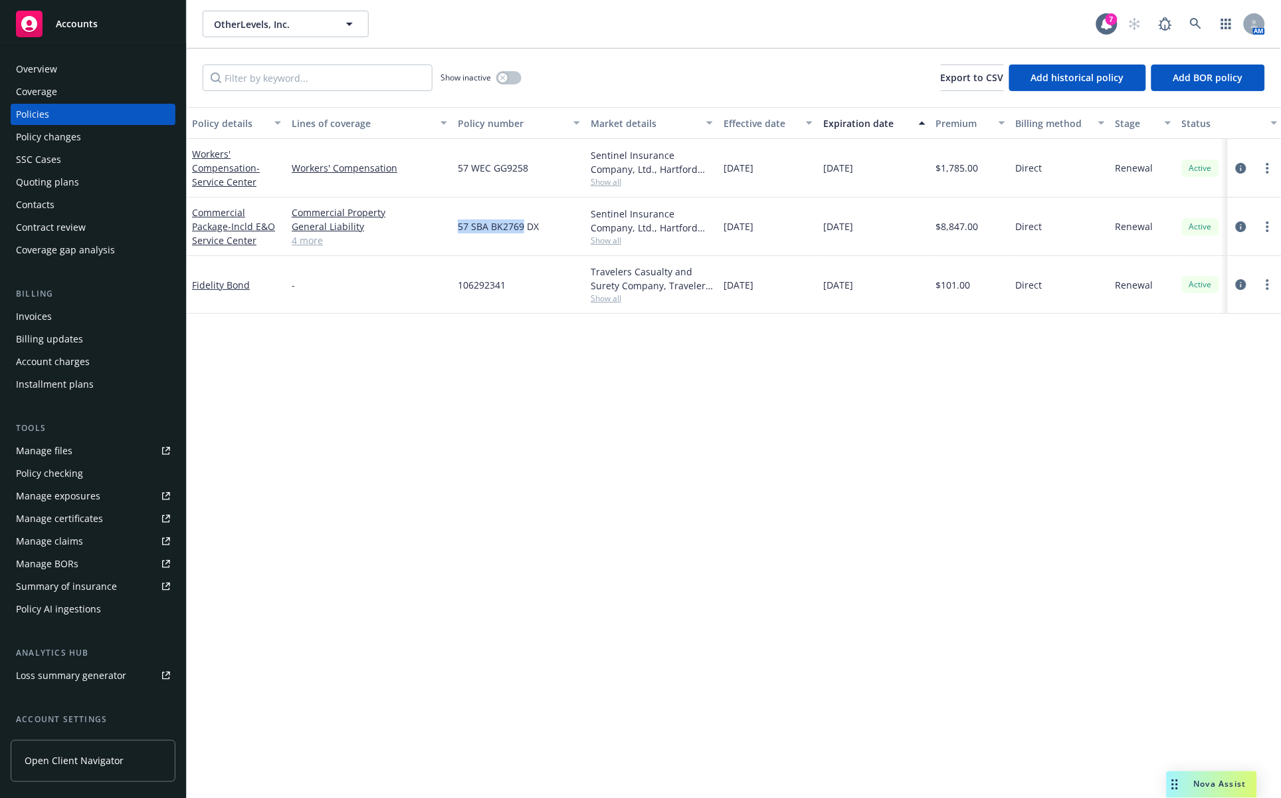
drag, startPoint x: 521, startPoint y: 228, endPoint x: 446, endPoint y: 236, distance: 75.5
click at [446, 236] on div "Commercial Package - Incld E&O Service Center Commercial Property General Liabi…" at bounding box center [828, 226] width 1283 height 58
copy div "57 SBA BK2769"
drag, startPoint x: 533, startPoint y: 166, endPoint x: 457, endPoint y: 169, distance: 75.8
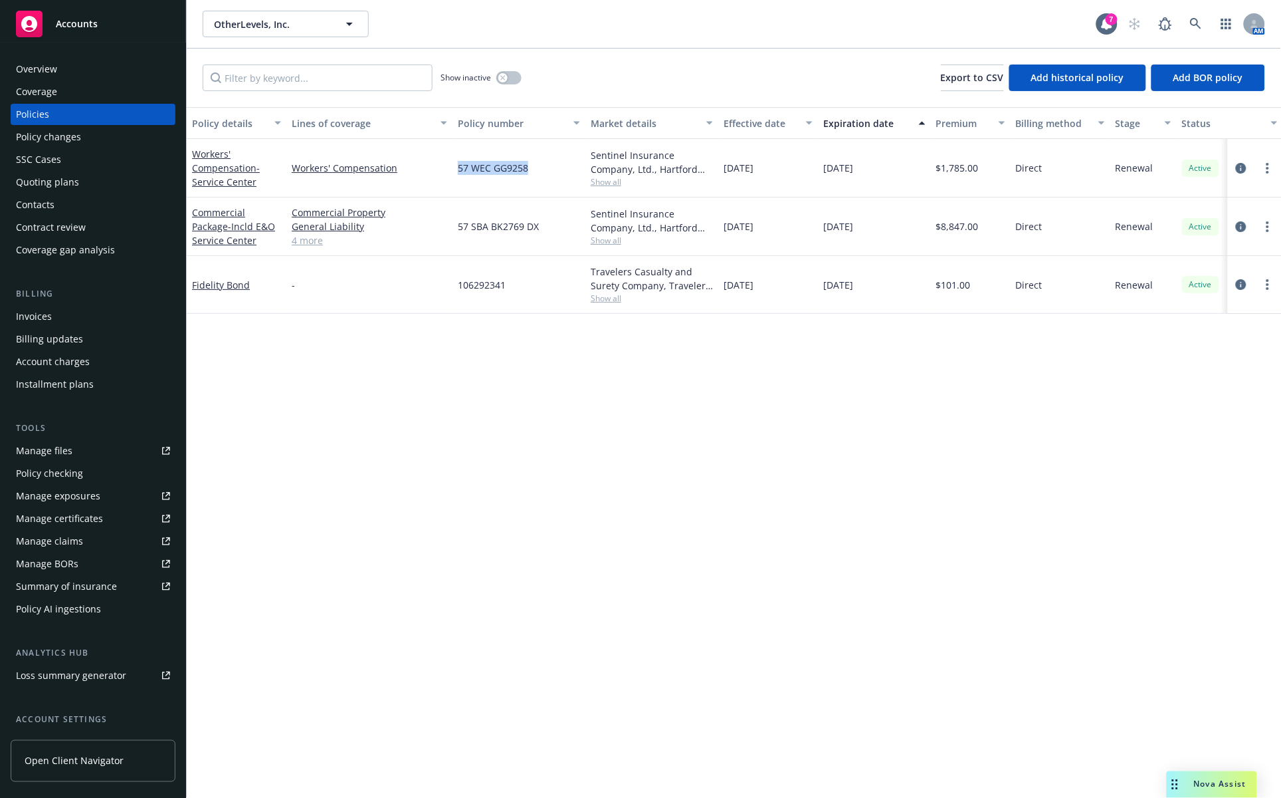
click at [457, 169] on div "57 WEC GG9258" at bounding box center [519, 168] width 133 height 58
copy span "57 WEC GG9258"
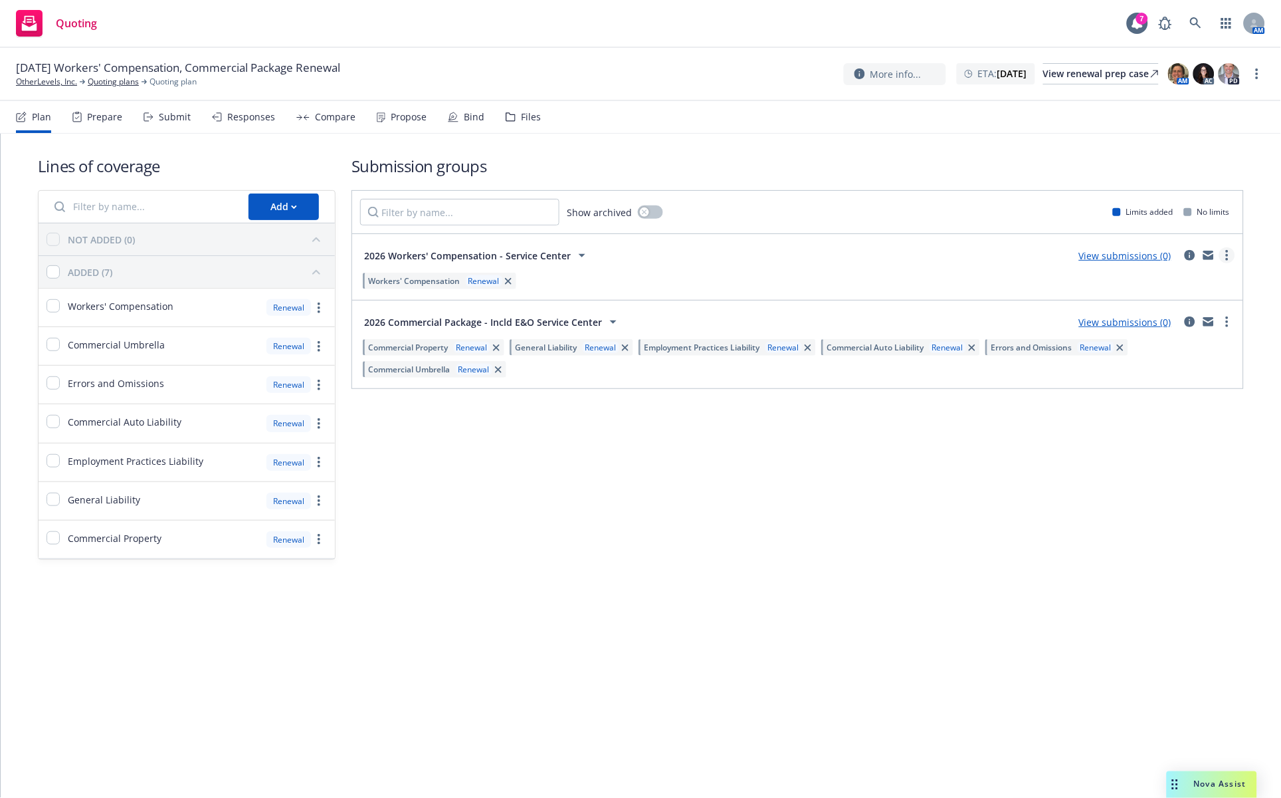
click at [1230, 251] on link "more" at bounding box center [1228, 255] width 16 height 16
click at [1150, 387] on span "Archive" at bounding box center [1127, 393] width 65 height 13
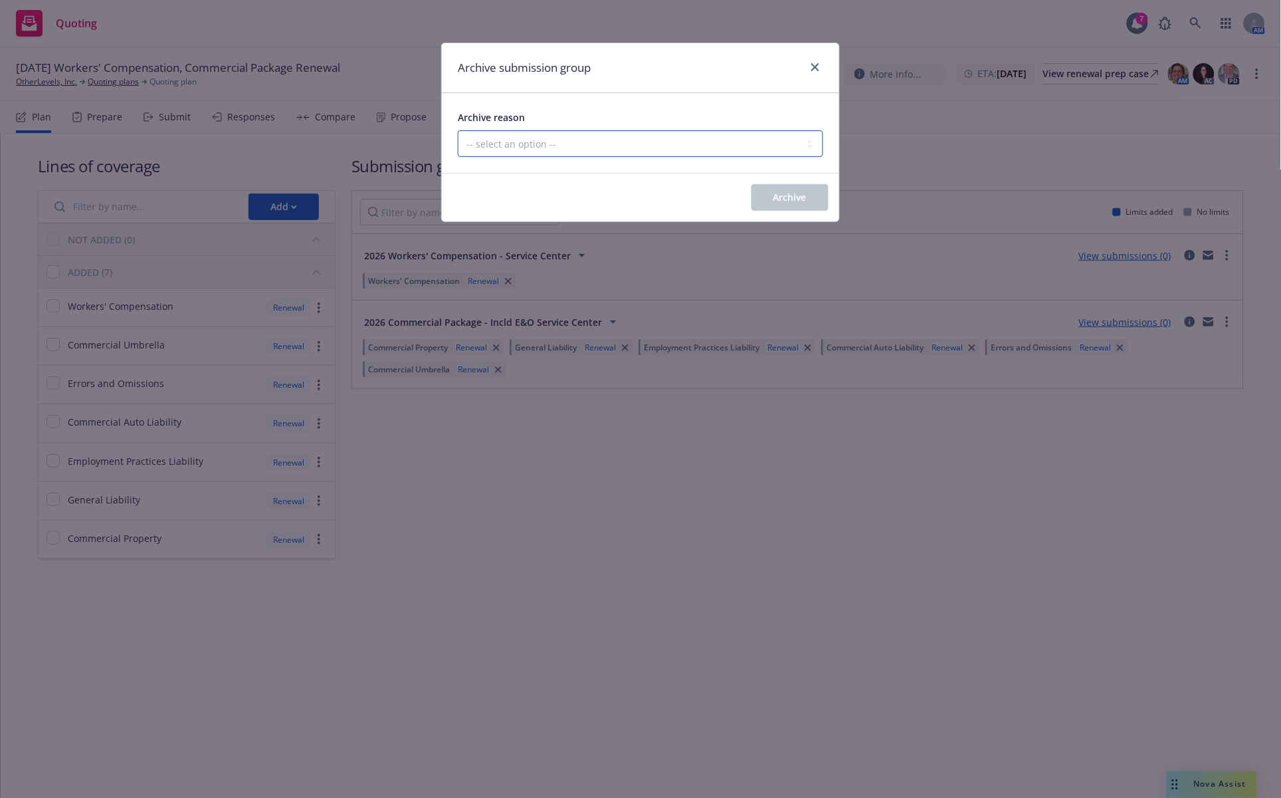
click at [744, 142] on select "-- select an option -- Customer no longer needs this coverage Duplicate Histori…" at bounding box center [641, 143] width 366 height 27
select select "POLICY_WILL_BE_AUTO_RENEWED"
click at [458, 130] on select "-- select an option -- Customer no longer needs this coverage Duplicate Histori…" at bounding box center [641, 143] width 366 height 27
click at [770, 194] on button "Archive" at bounding box center [790, 197] width 77 height 27
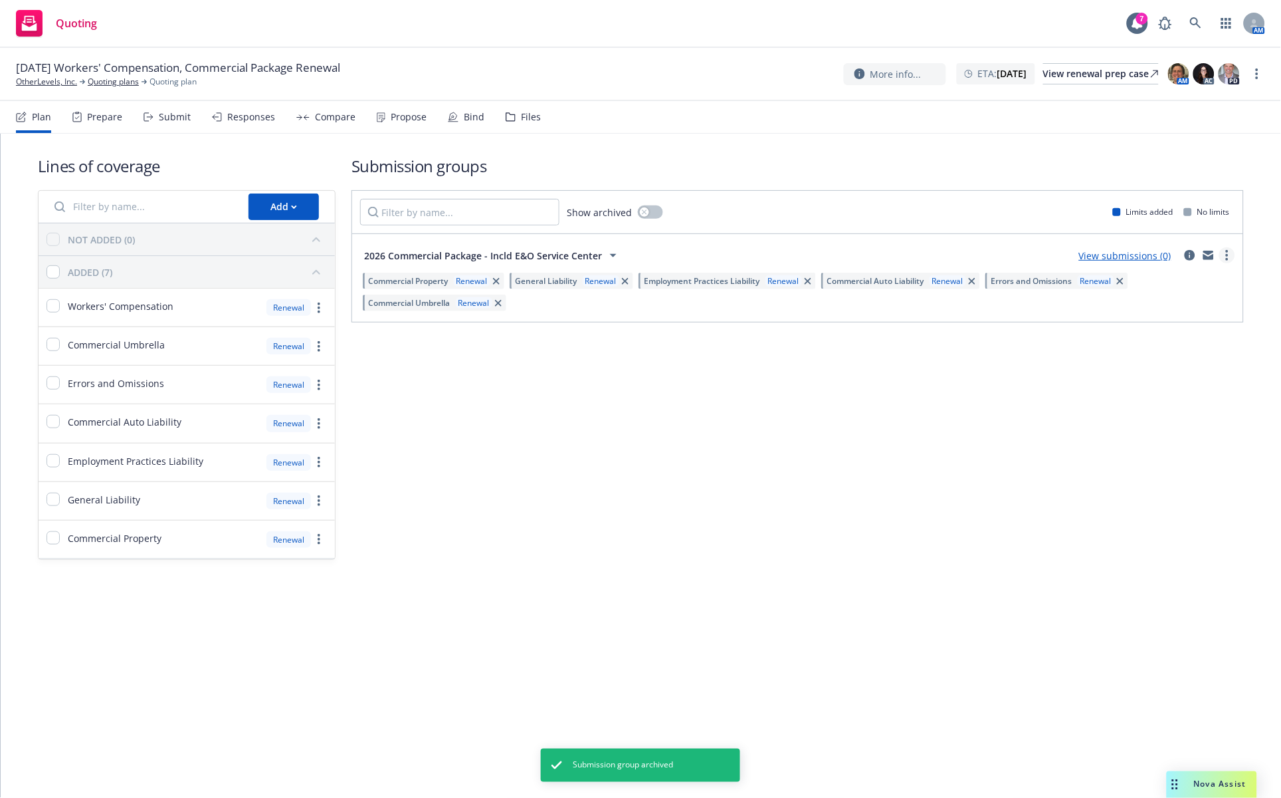
click at [1228, 251] on circle "more" at bounding box center [1227, 251] width 3 height 3
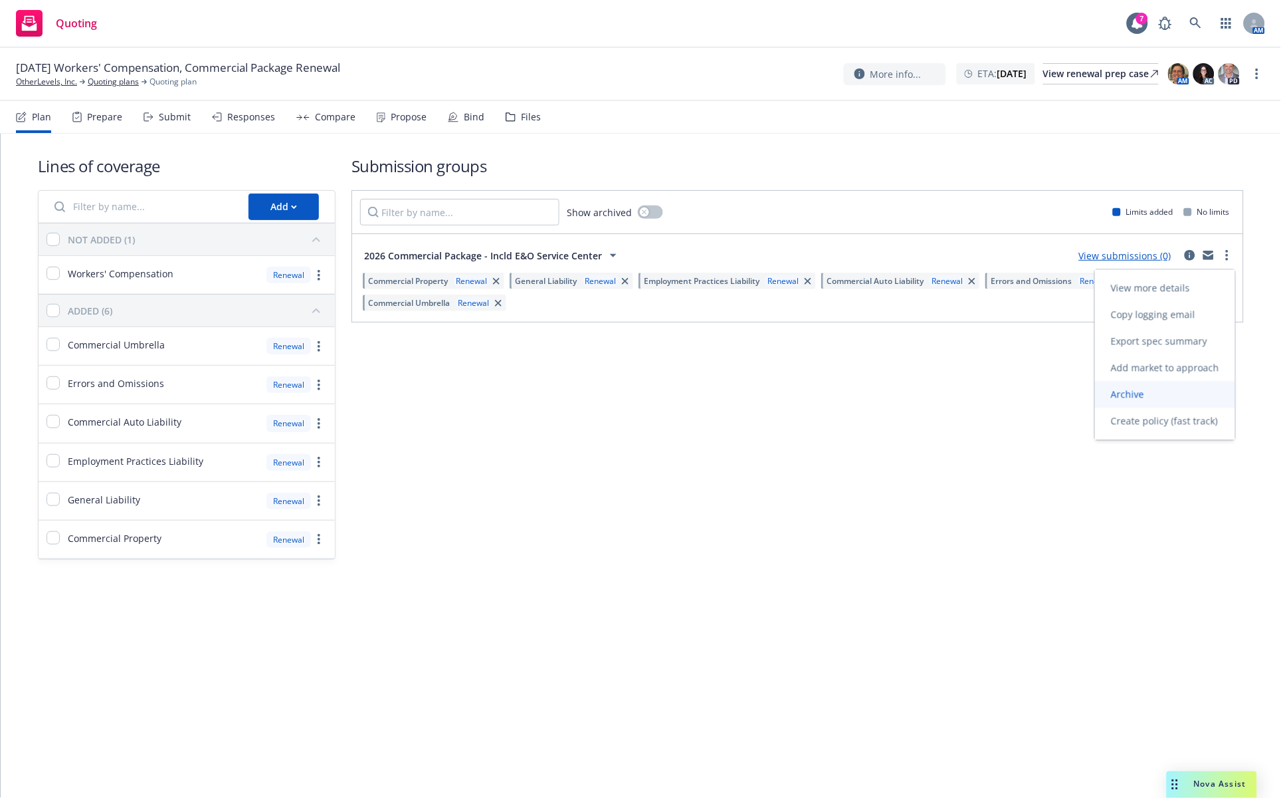
click at [1170, 390] on link "Archive" at bounding box center [1165, 394] width 140 height 27
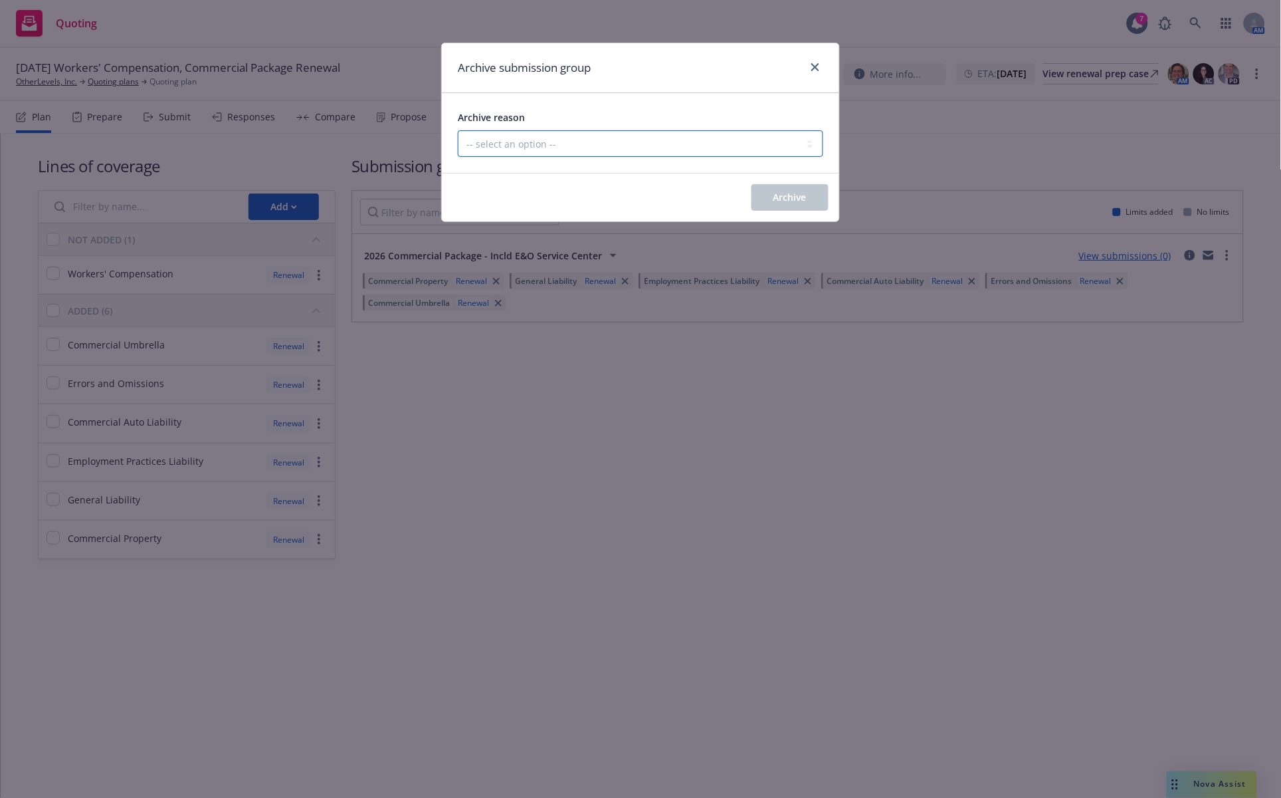
click at [796, 155] on select "-- select an option -- Customer no longer needs this coverage Duplicate Histori…" at bounding box center [641, 143] width 366 height 27
select select "POLICY_WILL_BE_AUTO_RENEWED"
click at [458, 130] on select "-- select an option -- Customer no longer needs this coverage Duplicate Histori…" at bounding box center [641, 143] width 366 height 27
click at [786, 208] on button "Archive" at bounding box center [790, 197] width 77 height 27
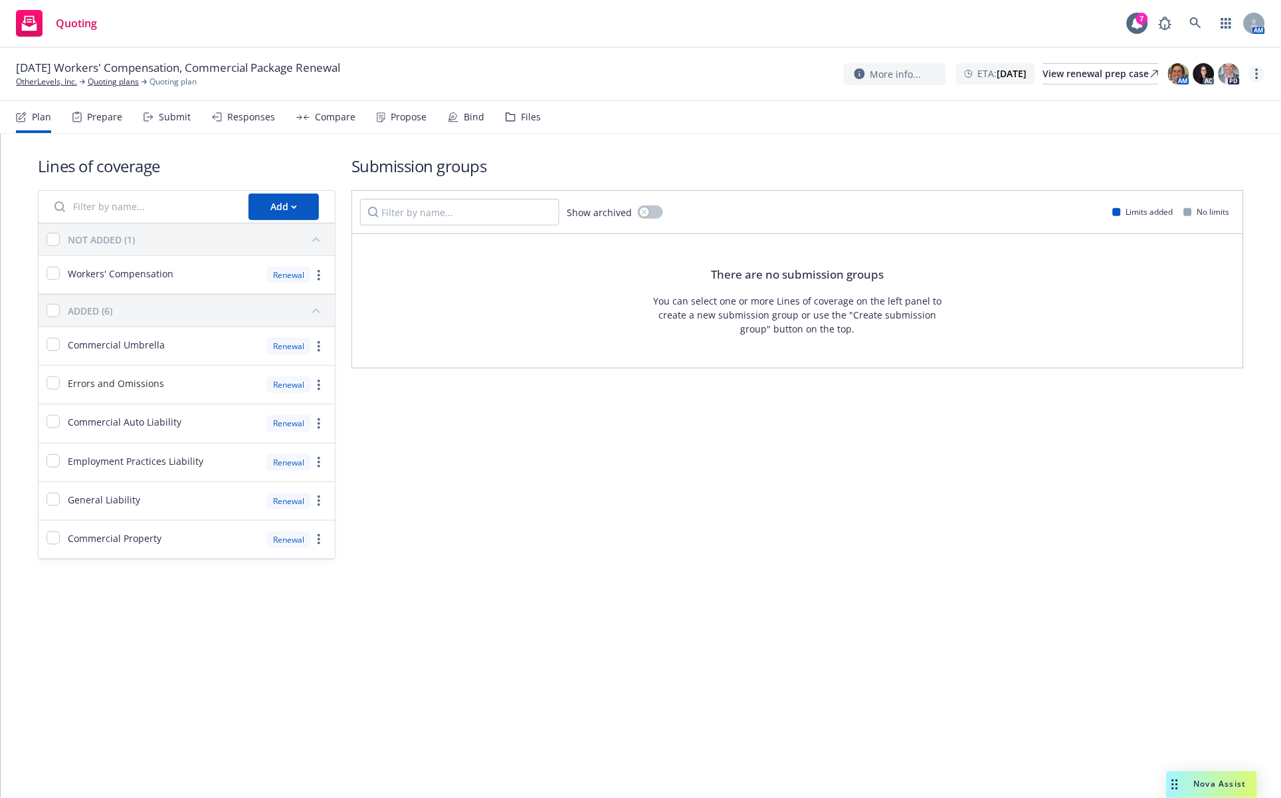
click at [1258, 71] on icon "more" at bounding box center [1257, 73] width 3 height 11
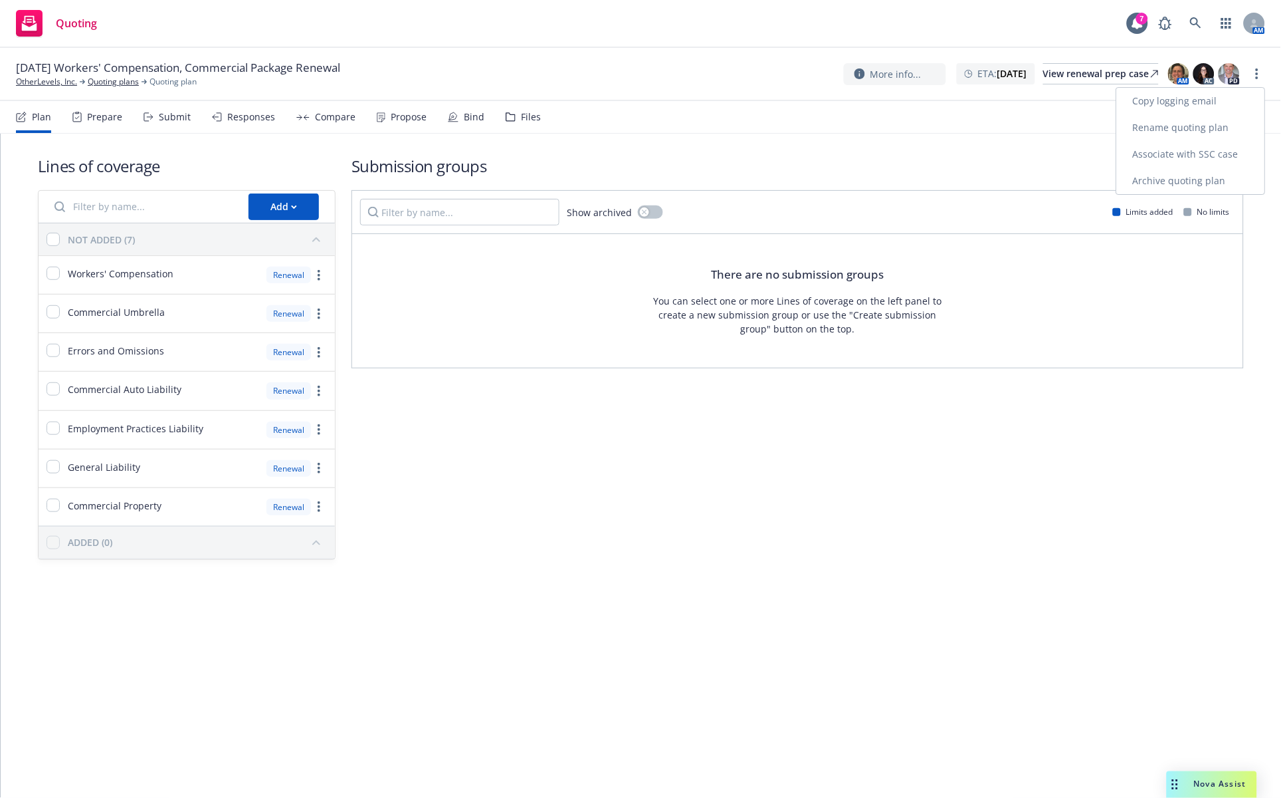
click at [1194, 181] on link "Archive quoting plan" at bounding box center [1191, 180] width 148 height 27
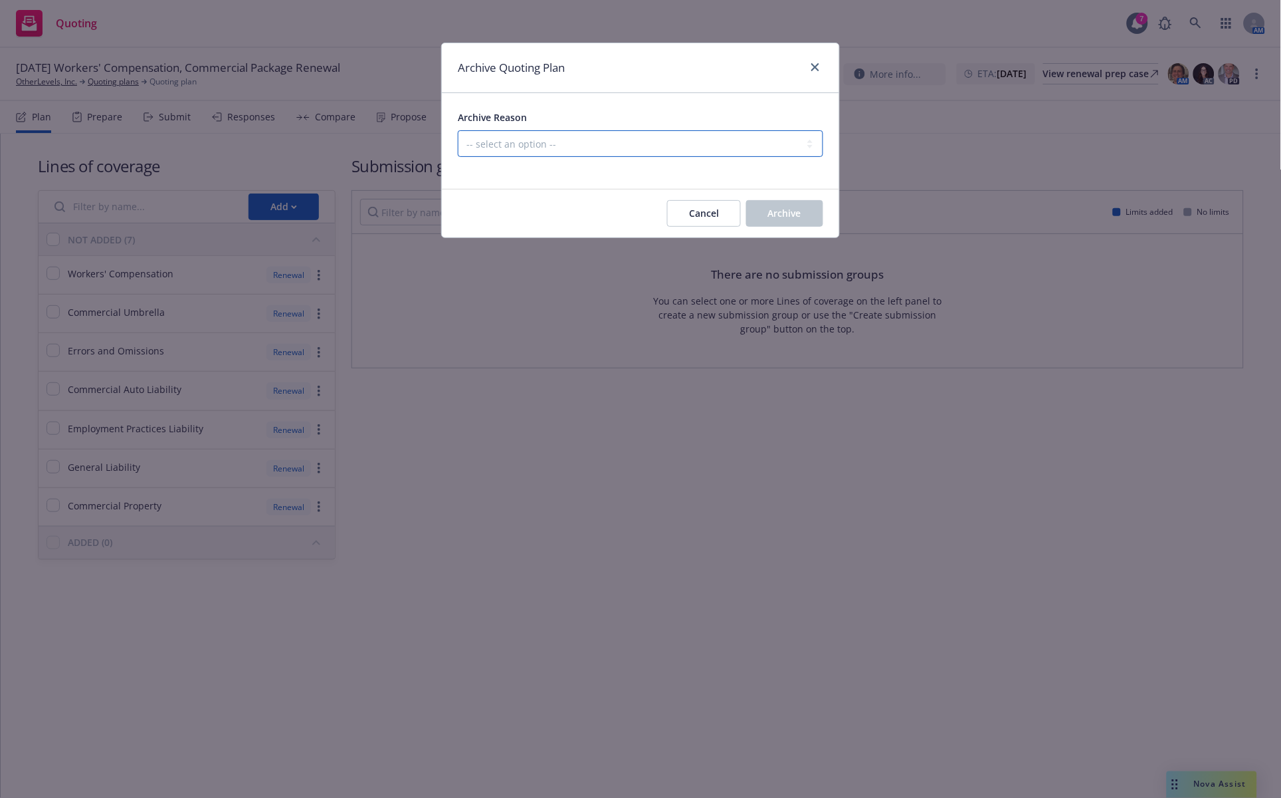
click at [805, 141] on select "-- select an option -- All policies in this renewal plan are auto-renewed Creat…" at bounding box center [641, 143] width 366 height 27
select select "ARCHIVED_RENEWAL_POLICY_AUTO_RENEWED"
click at [458, 130] on select "-- select an option -- All policies in this renewal plan are auto-renewed Creat…" at bounding box center [641, 143] width 366 height 27
click at [784, 206] on button "Archive" at bounding box center [784, 213] width 77 height 27
